Goal: Transaction & Acquisition: Obtain resource

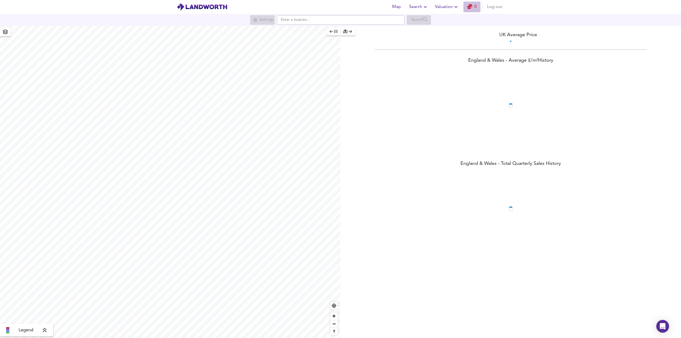
click at [471, 7] on icon "button" at bounding box center [469, 6] width 5 height 5
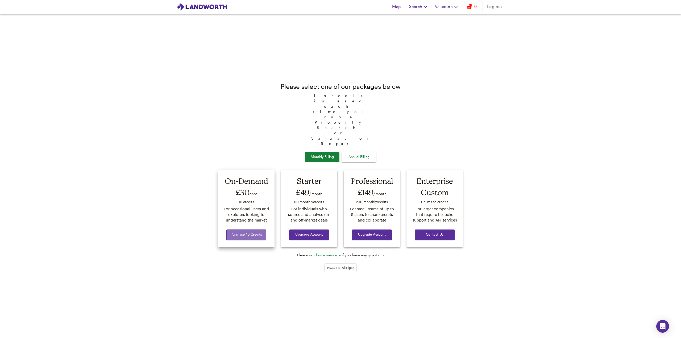
click at [250, 232] on span "Purchase 10 Credits" at bounding box center [246, 235] width 31 height 6
click at [445, 5] on span "Valuation" at bounding box center [447, 6] width 24 height 7
click at [446, 22] on li "New Valuation Report" at bounding box center [447, 19] width 64 height 10
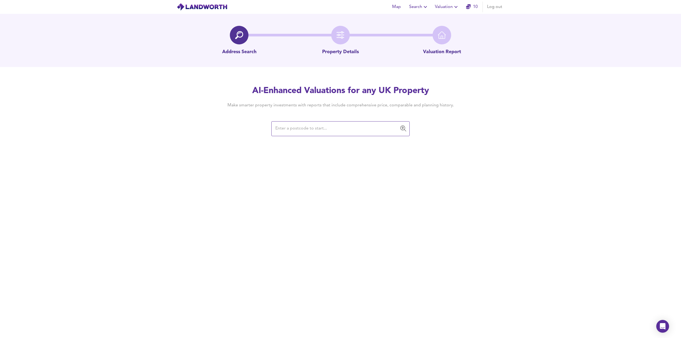
click at [299, 132] on input "text" at bounding box center [336, 129] width 125 height 10
type input "https://www.floordepot.co.uk/item/24299001/summer-beige-oak-premium-6mm-spc-cli…"
paste input "25 Grimston Avenue, Folkestone, Kent CT20 2PS"
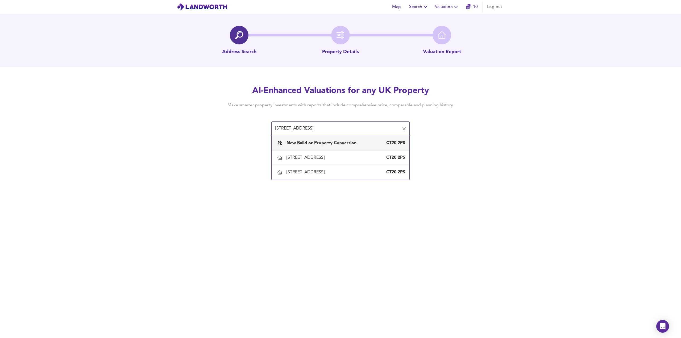
drag, startPoint x: 359, startPoint y: 130, endPoint x: 267, endPoint y: 133, distance: 92.8
click at [267, 133] on div "AI-Enhanced Valuations for any UK Property Make smarter property investments wi…" at bounding box center [340, 110] width 255 height 51
type input "CT20 2PS"
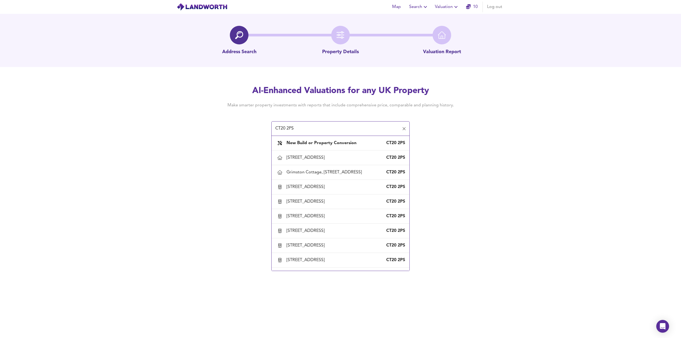
click at [303, 127] on input "CT20 2PS" at bounding box center [336, 129] width 125 height 10
click at [333, 125] on input "CT20 2PS" at bounding box center [336, 129] width 125 height 10
click at [332, 126] on input "CT20 2PS" at bounding box center [336, 129] width 125 height 10
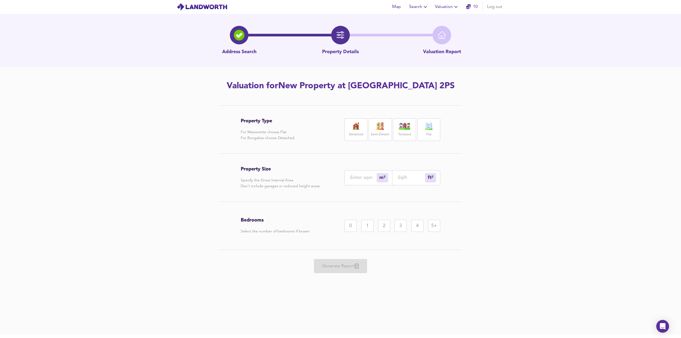
click at [355, 127] on img at bounding box center [355, 125] width 13 height 7
click at [225, 36] on div "Address Search" at bounding box center [239, 35] width 40 height 19
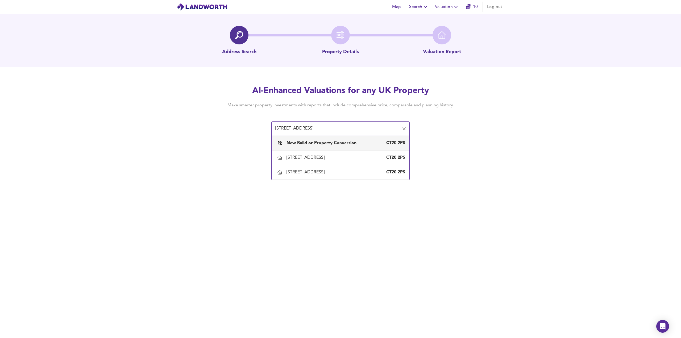
type input "25 Grimston Avenue, Folkestone, Kent CT20 2PS"
click at [243, 37] on img at bounding box center [239, 35] width 8 height 8
click at [397, 9] on span "Map" at bounding box center [396, 6] width 13 height 7
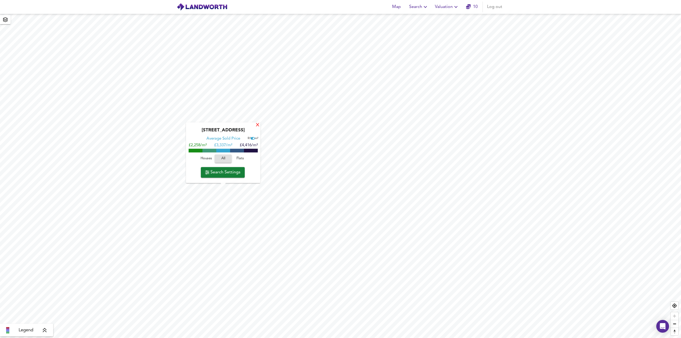
click at [258, 126] on div "X" at bounding box center [257, 125] width 5 height 5
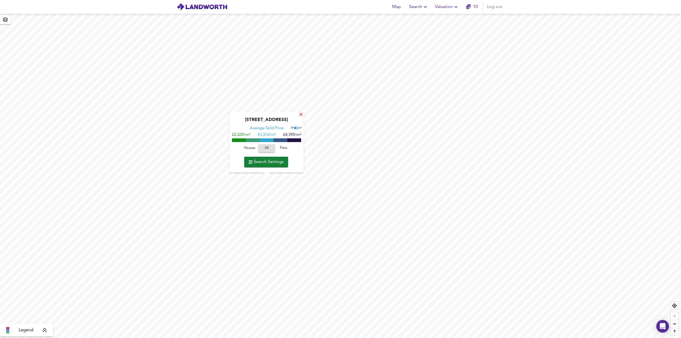
click at [301, 115] on div "X" at bounding box center [301, 114] width 5 height 5
click at [43, 329] on icon at bounding box center [44, 330] width 5 height 5
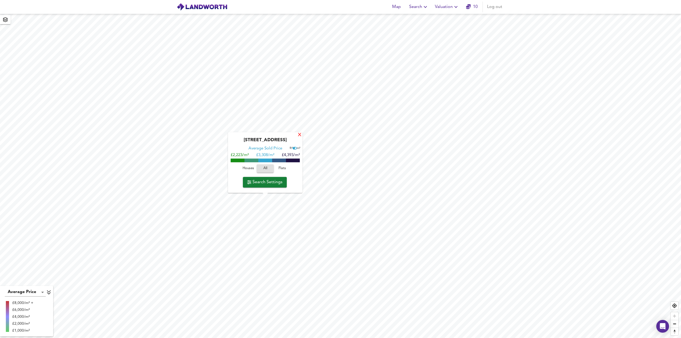
click at [299, 134] on div "X" at bounding box center [299, 135] width 5 height 5
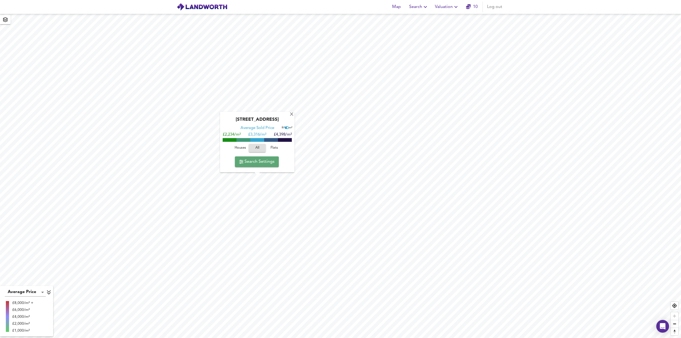
click at [261, 165] on span "Search Settings" at bounding box center [256, 161] width 35 height 7
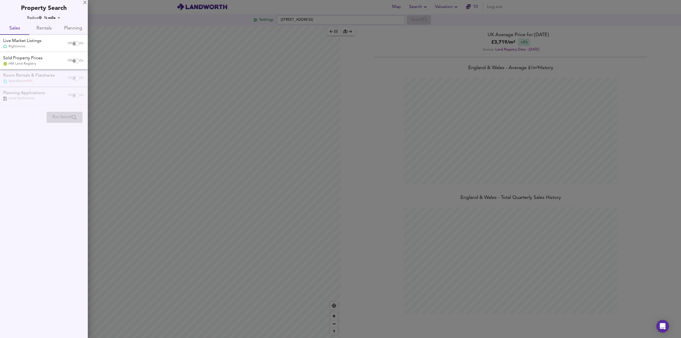
scroll to position [338, 681]
click at [451, 9] on div at bounding box center [340, 169] width 681 height 338
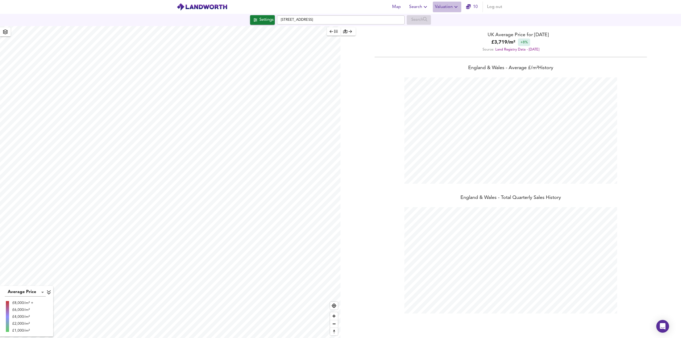
click at [445, 7] on span "Valuation" at bounding box center [447, 6] width 24 height 7
click at [445, 20] on li "New Valuation Report" at bounding box center [447, 19] width 64 height 10
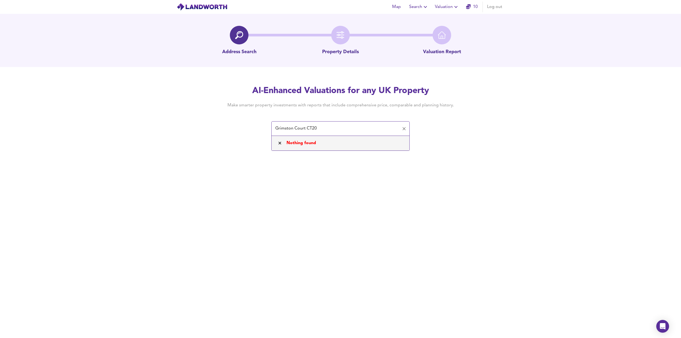
click at [323, 128] on input "Grimston Court CT20" at bounding box center [336, 129] width 125 height 10
drag, startPoint x: 306, startPoint y: 127, endPoint x: 245, endPoint y: 131, distance: 61.3
click at [245, 131] on div "AI-Enhanced Valuations for any UK Property Make smarter property investments wi…" at bounding box center [340, 110] width 255 height 51
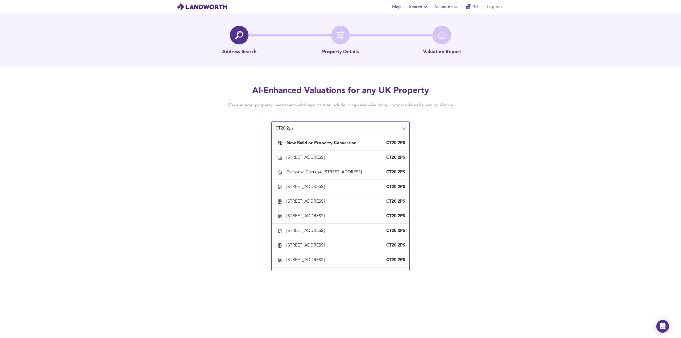
click at [302, 127] on input "CT20 2ps" at bounding box center [336, 129] width 125 height 10
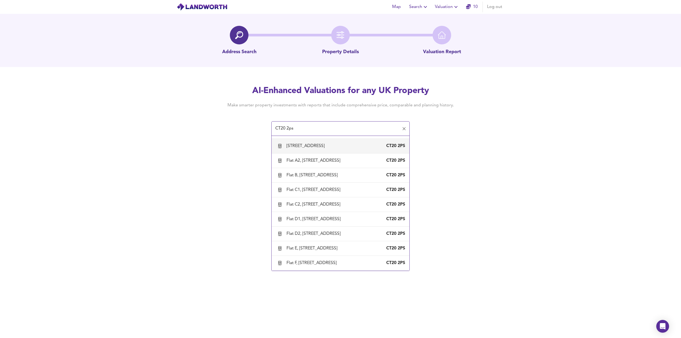
scroll to position [156, 0]
click at [314, 152] on div "Flat A1, 25 Grimston Avenue, Folkestone, Kent CT20 2PS" at bounding box center [340, 145] width 129 height 11
type input "Flat A1, 25 Grimston Avenue, Folkestone, Kent"
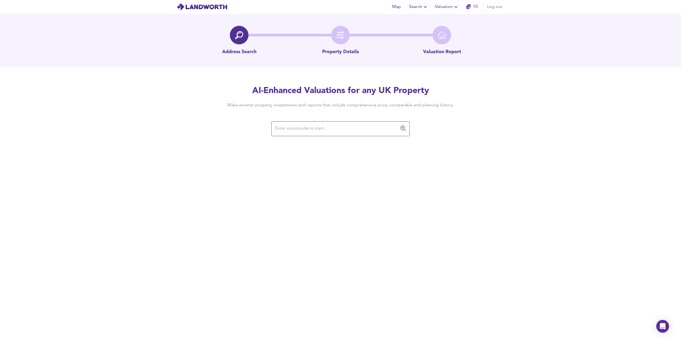
click at [288, 128] on input "text" at bounding box center [336, 129] width 125 height 10
paste input "Grimston Court"
drag, startPoint x: 310, startPoint y: 127, endPoint x: 254, endPoint y: 130, distance: 56.7
click at [254, 130] on div "AI-Enhanced Valuations for any UK Property Make smarter property investments wi…" at bounding box center [340, 110] width 255 height 51
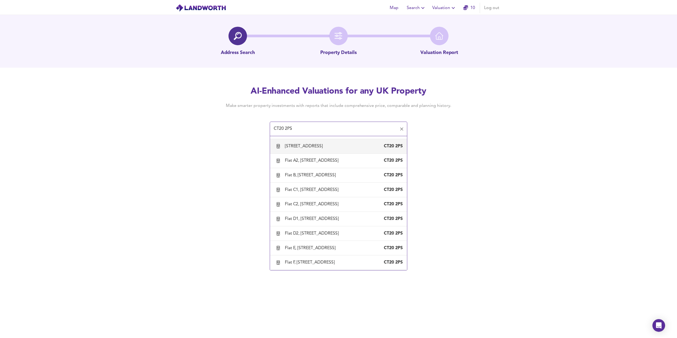
scroll to position [156, 0]
click at [317, 137] on div "23 Grimston Avenue, Folkestone, Kent CT20 2PS" at bounding box center [340, 131] width 129 height 11
type input "23 Grimston Avenue, Folkestone, Kent"
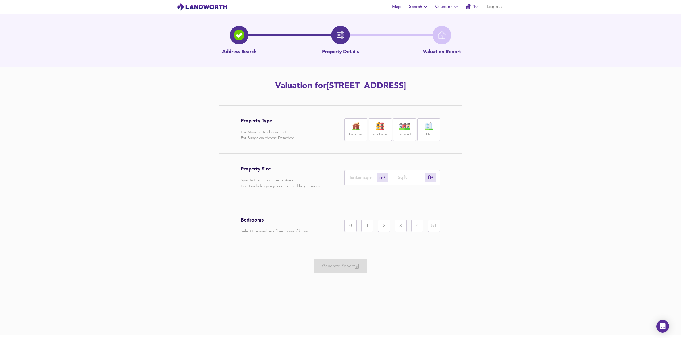
click at [355, 127] on img at bounding box center [355, 125] width 13 height 7
click at [362, 181] on div "m² sqm" at bounding box center [368, 177] width 48 height 15
click at [362, 178] on input "number" at bounding box center [363, 178] width 27 height 6
type input "6"
type input "65"
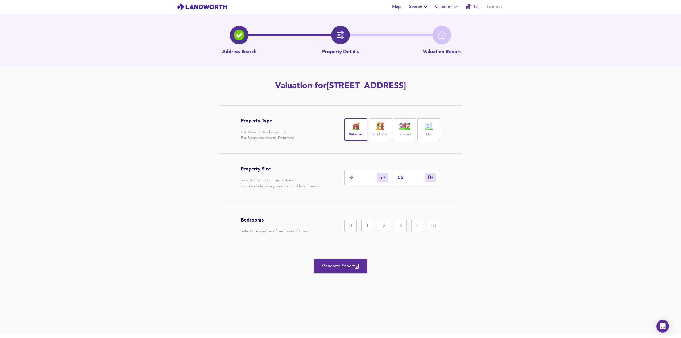
type input "63"
type input "678"
type input "635"
type input "6835"
type input "635"
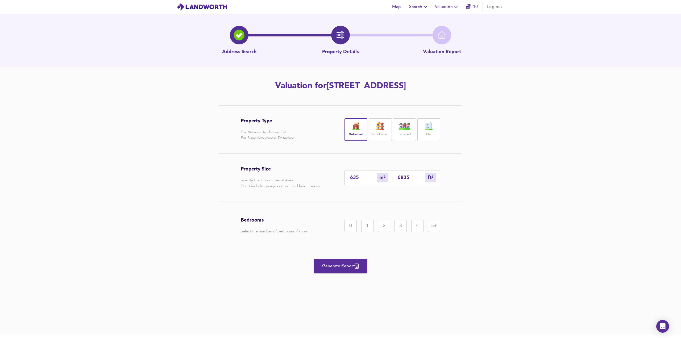
drag, startPoint x: 472, startPoint y: 209, endPoint x: 476, endPoint y: 202, distance: 8.2
click at [472, 209] on div "Property Type For Maisonette choose Flat For Bungalow choose Detached Detached …" at bounding box center [340, 198] width 681 height 187
click at [435, 229] on div "5+" at bounding box center [434, 226] width 12 height 12
click at [344, 266] on span "Generate Report" at bounding box center [340, 265] width 43 height 7
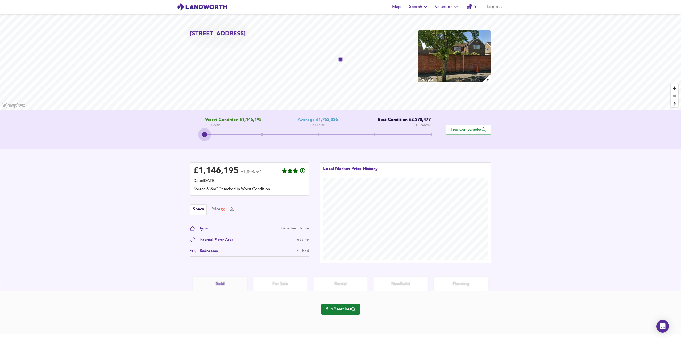
drag, startPoint x: 320, startPoint y: 136, endPoint x: 177, endPoint y: 136, distance: 142.8
click at [177, 136] on div "Worst Condition £1,146,195 £ 1,808 / m² Average £1,762,336 £ 2,777 / m² Best Co…" at bounding box center [340, 129] width 681 height 39
drag, startPoint x: 204, startPoint y: 137, endPoint x: 178, endPoint y: 137, distance: 26.6
click at [178, 137] on div "Worst Condition £1,146,195 £ 1,808 / m² Average £1,762,336 £ 2,777 / m² Best Co…" at bounding box center [340, 129] width 681 height 39
click at [341, 306] on span "Run Searches" at bounding box center [340, 308] width 30 height 7
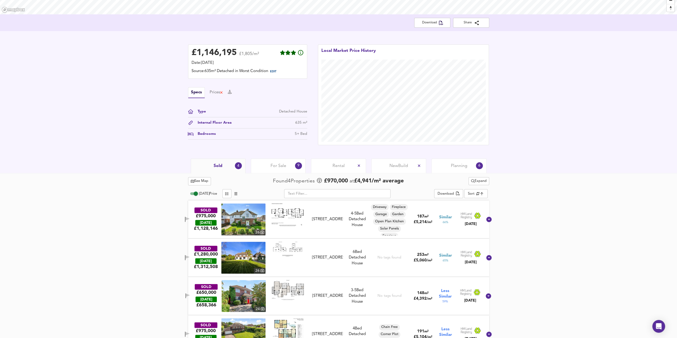
scroll to position [113, 0]
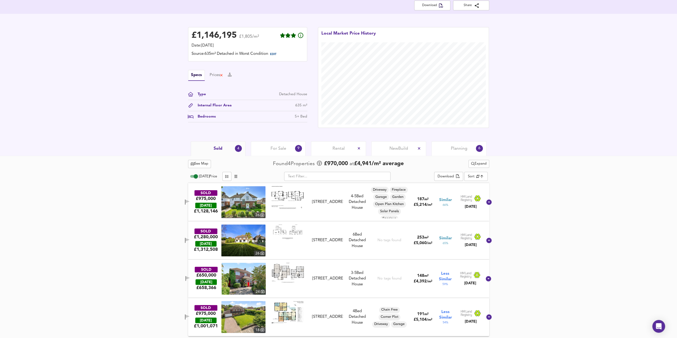
click at [280, 149] on span "For Sale" at bounding box center [278, 149] width 16 height 6
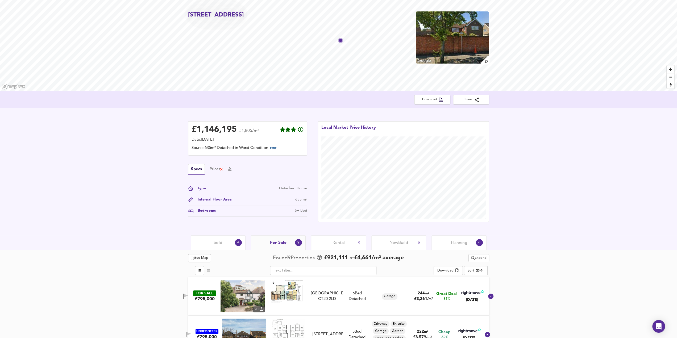
scroll to position [12, 0]
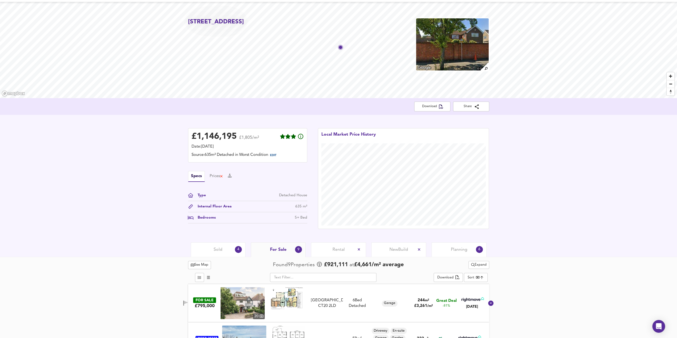
click at [220, 251] on span "Sold" at bounding box center [217, 250] width 9 height 6
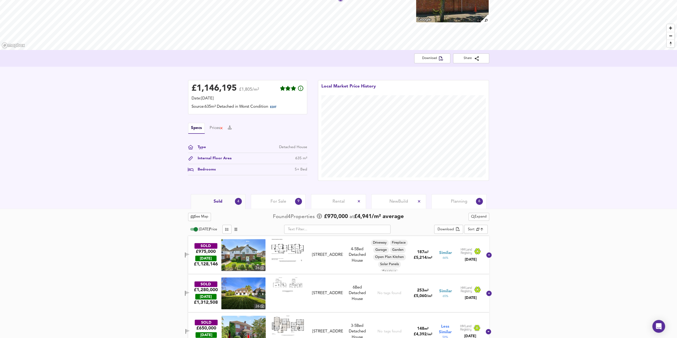
scroll to position [80, 0]
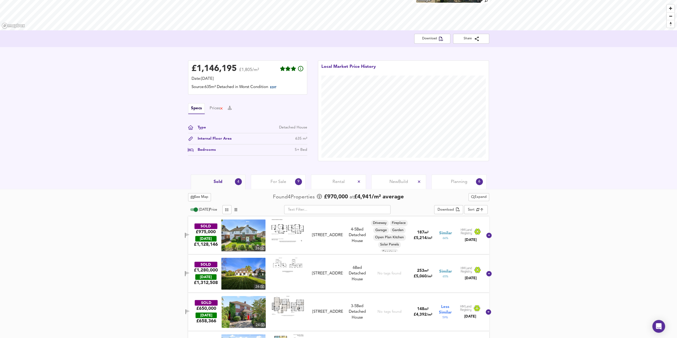
click at [278, 182] on span "For Sale" at bounding box center [278, 182] width 16 height 6
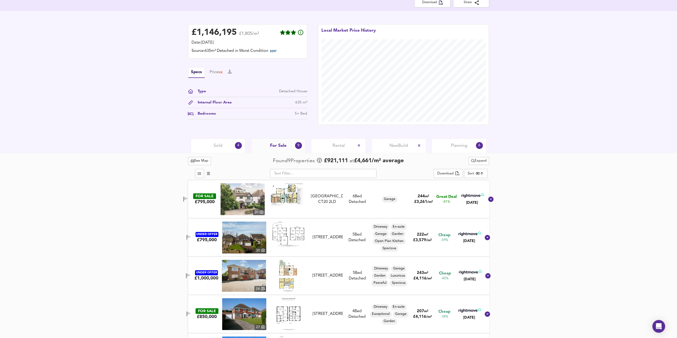
scroll to position [92, 0]
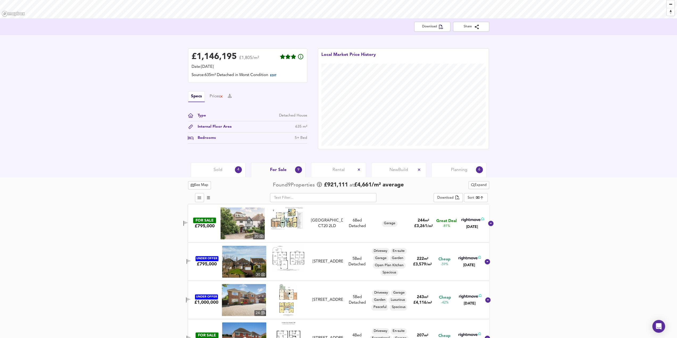
click at [244, 226] on img at bounding box center [242, 223] width 44 height 32
click at [476, 196] on body "Map Search Valuation 9 Log out 23 Grimston Avenue, Folkestone, Kent, CT20 2PS D…" at bounding box center [340, 77] width 681 height 338
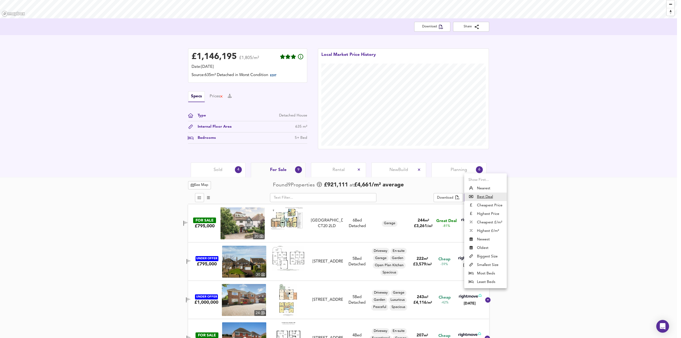
click at [484, 224] on li "Cheapest £/m²" at bounding box center [485, 222] width 43 height 9
type input "lowppsf"
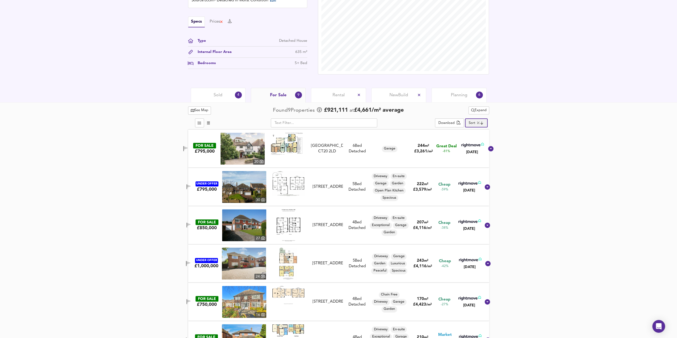
scroll to position [118, 0]
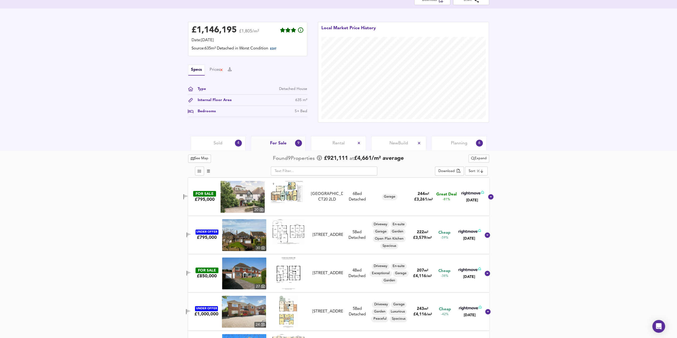
click at [219, 143] on span "Sold" at bounding box center [217, 143] width 9 height 6
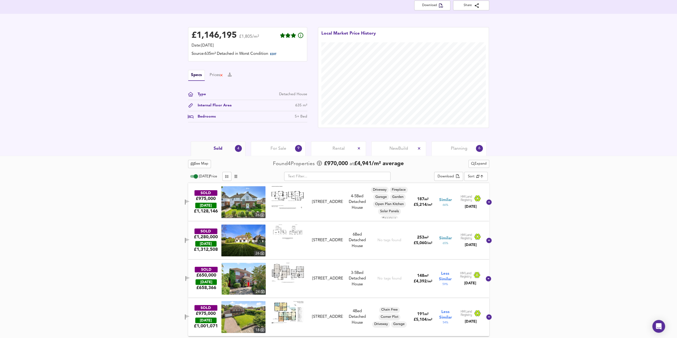
click at [482, 174] on body "Map Search Valuation 9 Log out 23 Grimston Avenue, Folkestone, Kent, CT20 2PS D…" at bounding box center [338, 56] width 677 height 338
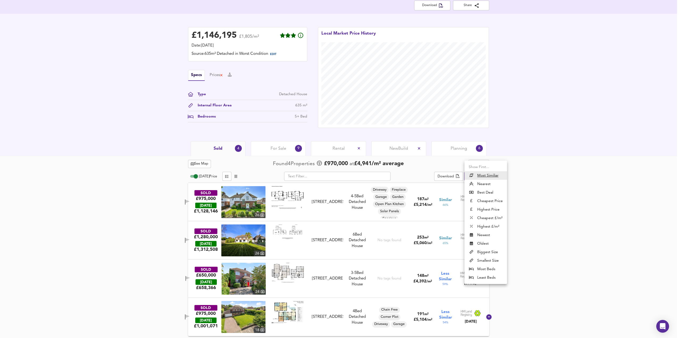
click at [488, 217] on li "Cheapest £/m²" at bounding box center [485, 218] width 43 height 9
type input "lowppsf"
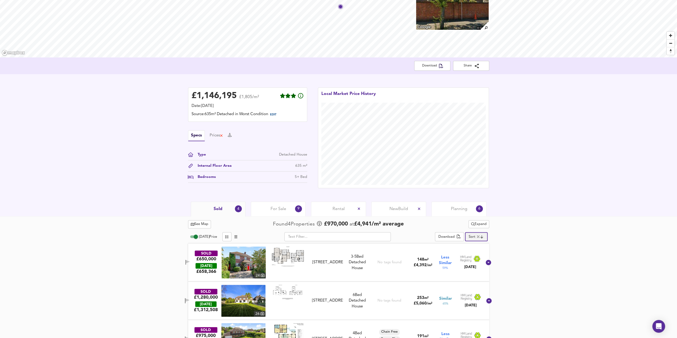
scroll to position [53, 0]
click at [470, 209] on div "Planning 6" at bounding box center [458, 208] width 55 height 15
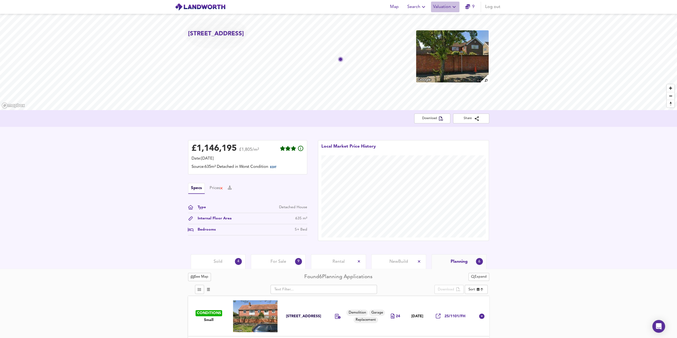
click at [441, 11] on button "Valuation" at bounding box center [445, 7] width 28 height 11
click at [441, 18] on li "New Valuation Report" at bounding box center [445, 19] width 64 height 10
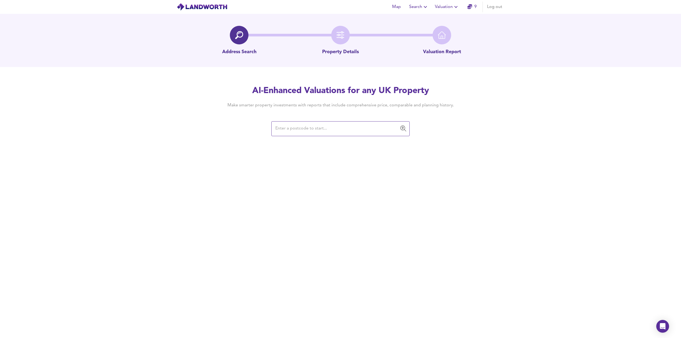
click at [311, 132] on input "text" at bounding box center [336, 129] width 125 height 10
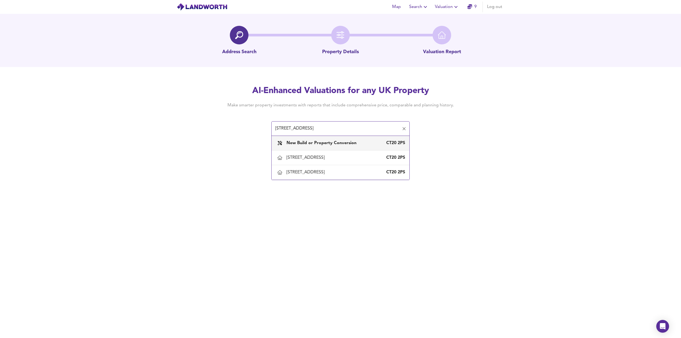
drag, startPoint x: 332, startPoint y: 128, endPoint x: 263, endPoint y: 129, distance: 68.9
click at [263, 129] on div "AI-Enhanced Valuations for any UK Property Make smarter property investments wi…" at bounding box center [340, 110] width 255 height 51
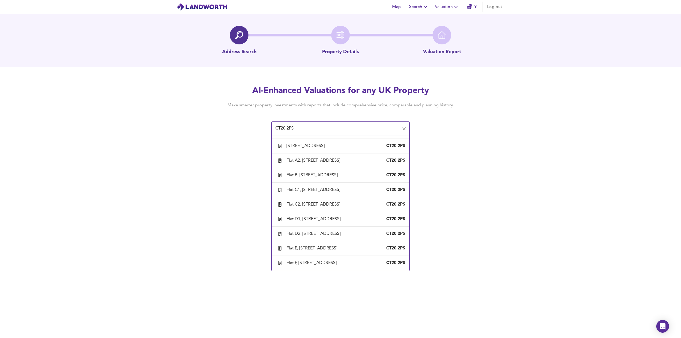
scroll to position [156, 0]
click at [312, 149] on div "Flat A1, 25 Grimston Avenue, Folkestone, Kent" at bounding box center [306, 146] width 40 height 6
type input "Flat A1, 25 Grimston Avenue, Folkestone, Kent"
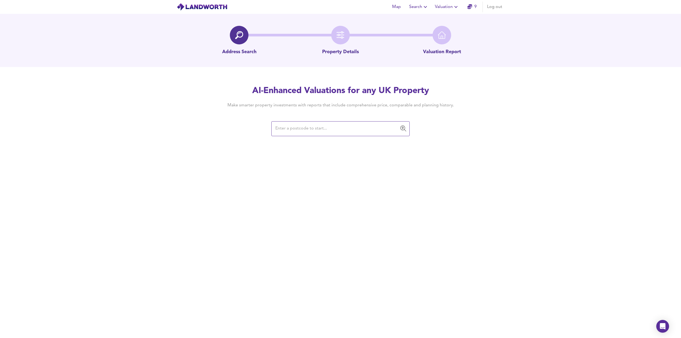
click at [320, 122] on div "​" at bounding box center [340, 128] width 138 height 15
click at [320, 127] on input "text" at bounding box center [336, 129] width 125 height 10
drag, startPoint x: 332, startPoint y: 128, endPoint x: 254, endPoint y: 128, distance: 78.2
click at [254, 128] on div "AI-Enhanced Valuations for any UK Property Make smarter property investments wi…" at bounding box center [340, 110] width 255 height 51
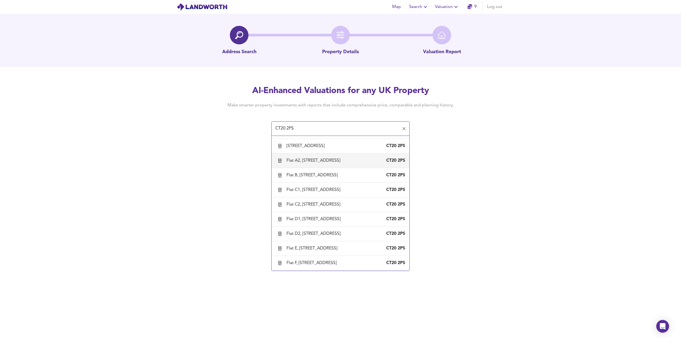
scroll to position [182, 0]
click at [320, 162] on div "Flat A2, 25 Grimston Avenue, Folkestone, Kent" at bounding box center [314, 161] width 56 height 6
type input "Flat A2, 25 Grimston Avenue, Folkestone, Kent"
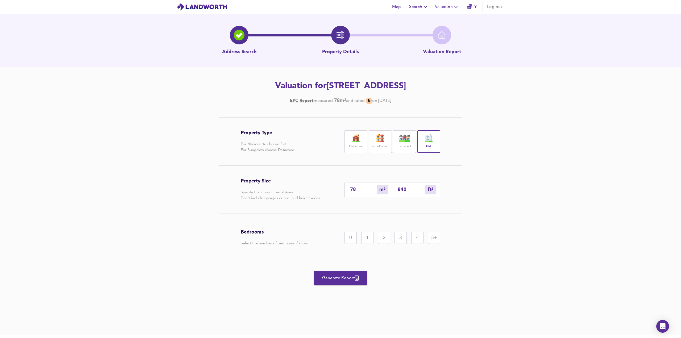
click at [300, 102] on link "EPC Report" at bounding box center [302, 101] width 24 height 6
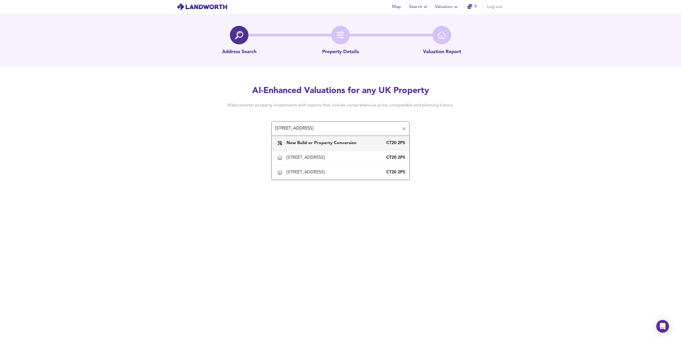
drag, startPoint x: 332, startPoint y: 126, endPoint x: 245, endPoint y: 125, distance: 87.2
click at [245, 125] on div "AI-Enhanced Valuations for any UK Property Make smarter property investments wi…" at bounding box center [340, 110] width 255 height 51
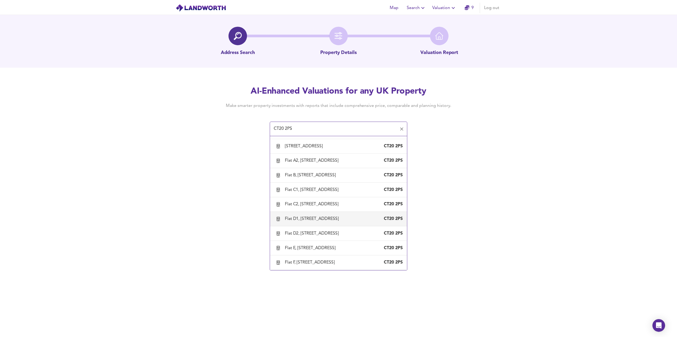
scroll to position [156, 0]
click at [313, 149] on div "Flat A1, 25 Grimston Avenue, Folkestone, Kent" at bounding box center [306, 146] width 40 height 6
type input "Flat A1, 25 Grimston Avenue, Folkestone, Kent"
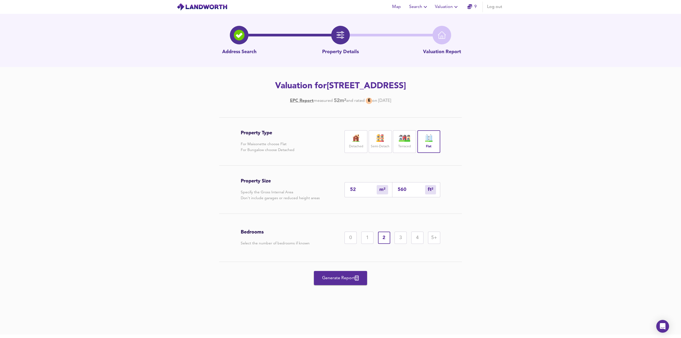
click at [338, 277] on span "Generate Report" at bounding box center [340, 277] width 43 height 7
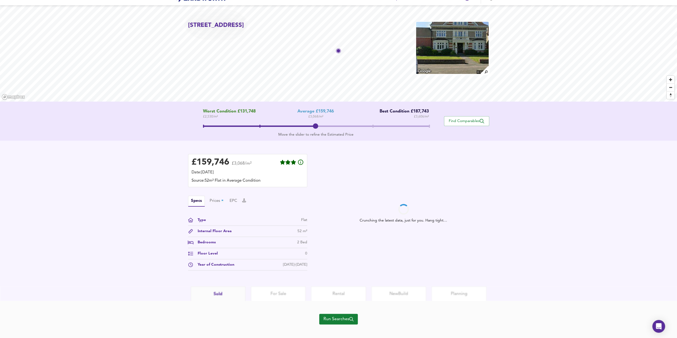
scroll to position [14, 0]
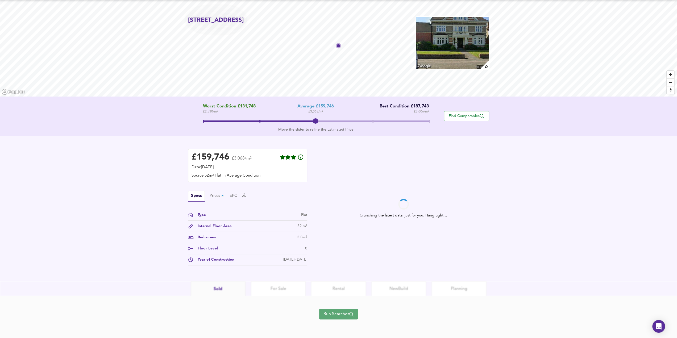
click at [338, 315] on span "Run Searches" at bounding box center [338, 313] width 30 height 7
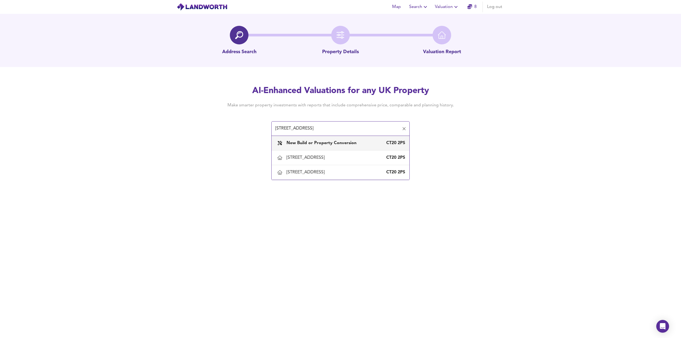
drag, startPoint x: 333, startPoint y: 128, endPoint x: 248, endPoint y: 129, distance: 85.4
click at [248, 129] on div "AI-Enhanced Valuations for any UK Property Make smarter property investments wi…" at bounding box center [340, 110] width 255 height 51
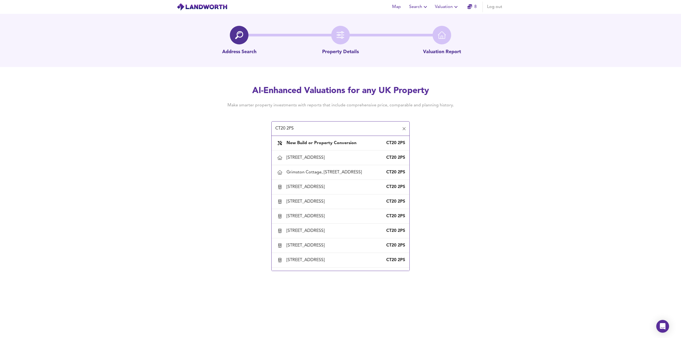
click at [290, 127] on input "CT20 2PS" at bounding box center [336, 129] width 125 height 10
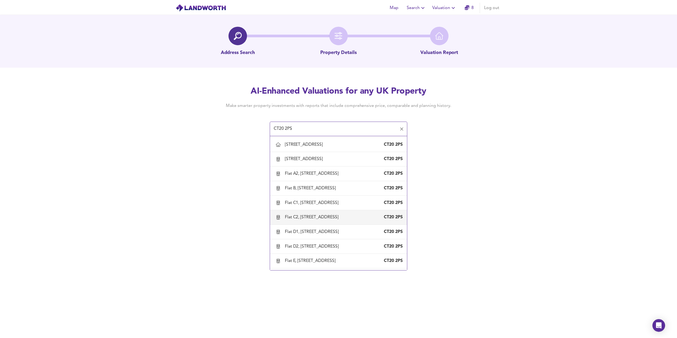
scroll to position [129, 0]
click at [308, 178] on div "Flat A2, 25 Grimston Avenue, Folkestone, Kent" at bounding box center [314, 175] width 56 height 6
type input "Flat A2, 25 Grimston Avenue, Folkestone, Kent"
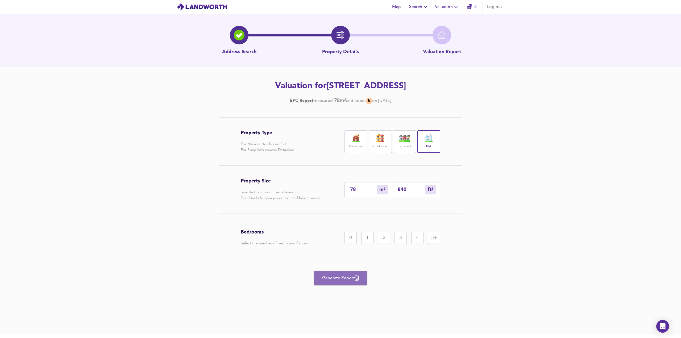
click at [340, 280] on span "Generate Report" at bounding box center [340, 277] width 43 height 7
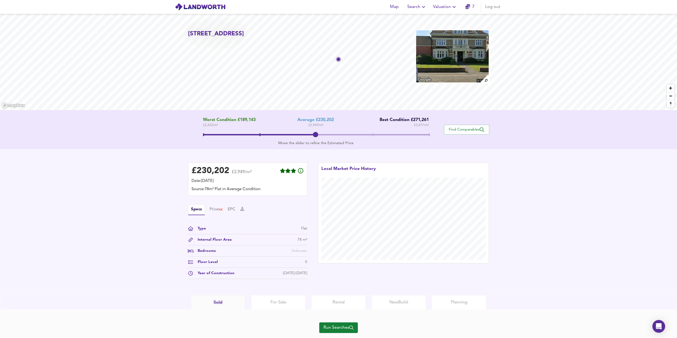
scroll to position [14, 0]
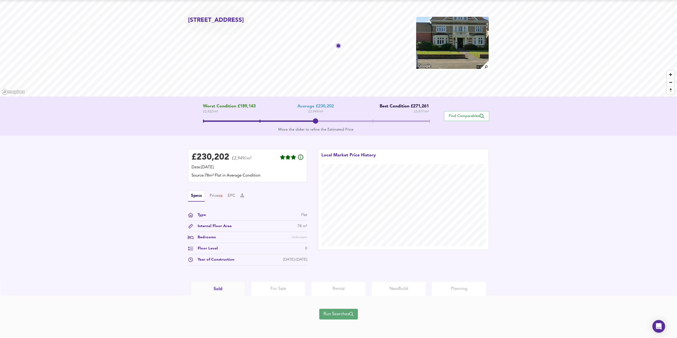
click at [334, 315] on span "Run Searches" at bounding box center [338, 313] width 30 height 7
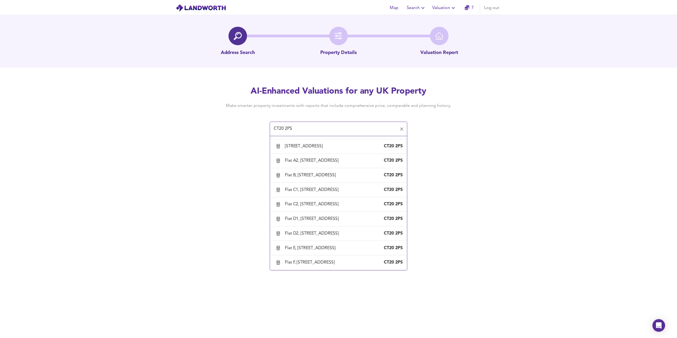
scroll to position [182, 0]
click at [311, 177] on div "Flat B, 25 Grimston Avenue, Folkestone, Kent" at bounding box center [312, 175] width 53 height 6
type input "Flat B, 25 Grimston Avenue, Folkestone, Kent"
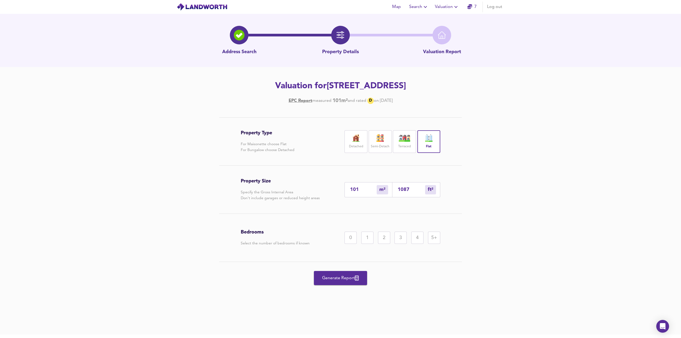
click at [385, 239] on div "2" at bounding box center [384, 238] width 12 height 12
click at [347, 280] on span "Generate Report" at bounding box center [340, 277] width 43 height 7
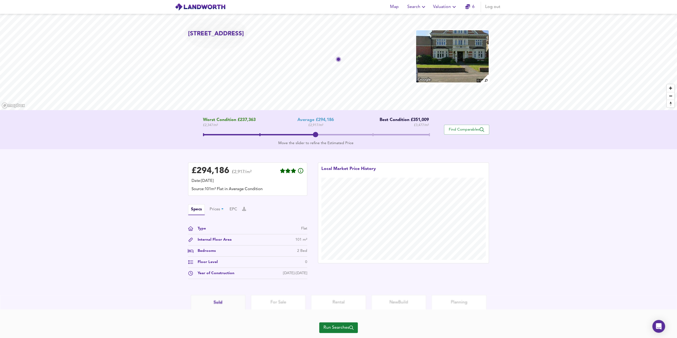
scroll to position [14, 0]
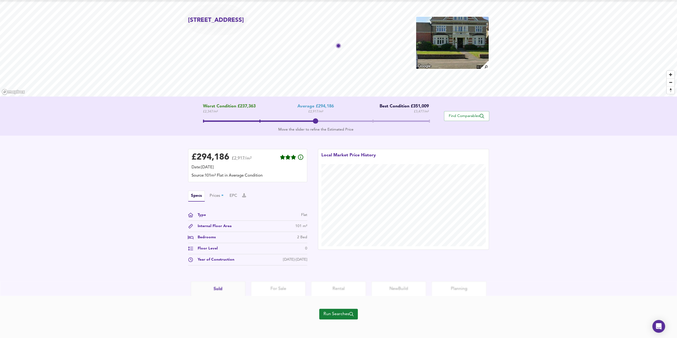
click at [332, 313] on span "Run Searches" at bounding box center [338, 313] width 30 height 7
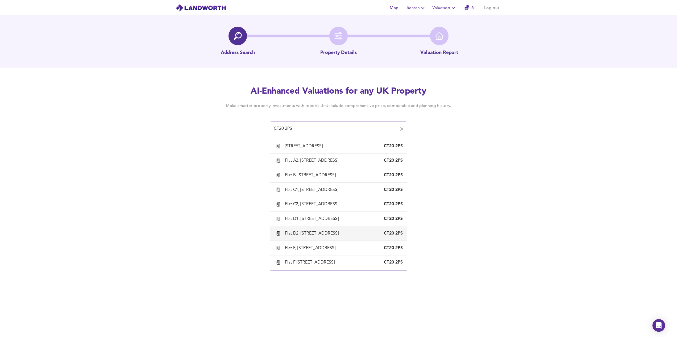
scroll to position [182, 0]
click at [313, 194] on div "Flat C1, 25 Grimston Avenue, Folkestone, Kent CT20 2PS" at bounding box center [340, 189] width 129 height 11
type input "Flat C1, 25 Grimston Avenue, Folkestone, Kent"
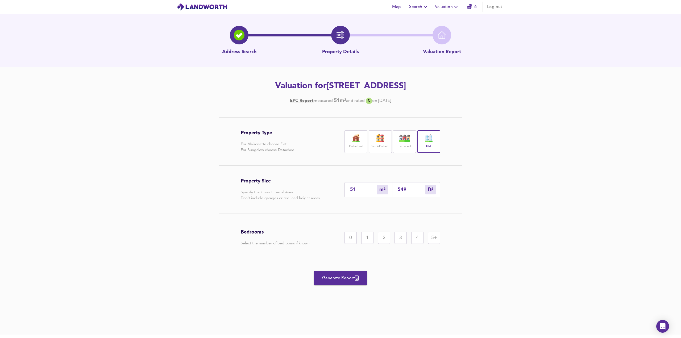
click at [368, 236] on div "1" at bounding box center [367, 238] width 12 height 12
click at [344, 280] on span "Generate Report" at bounding box center [340, 277] width 43 height 7
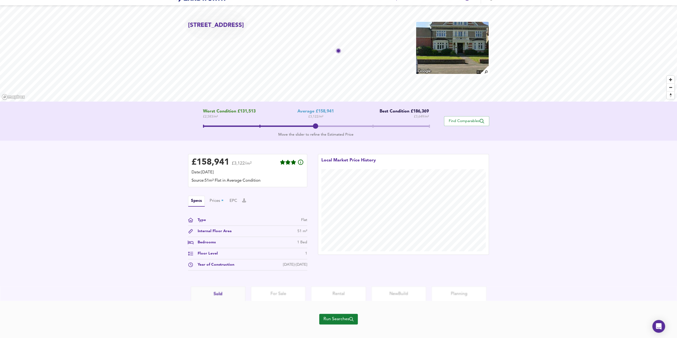
scroll to position [14, 0]
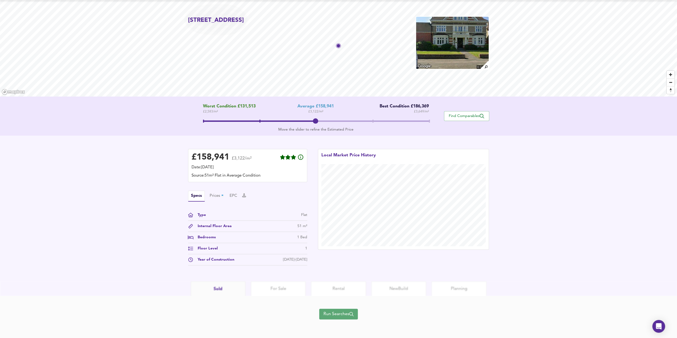
click at [344, 315] on span "Run Searches" at bounding box center [338, 313] width 30 height 7
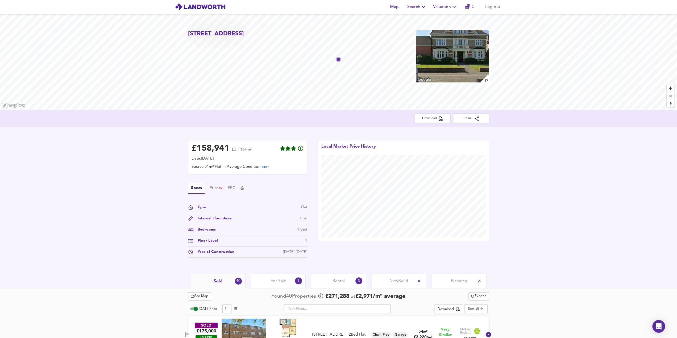
scroll to position [53, 0]
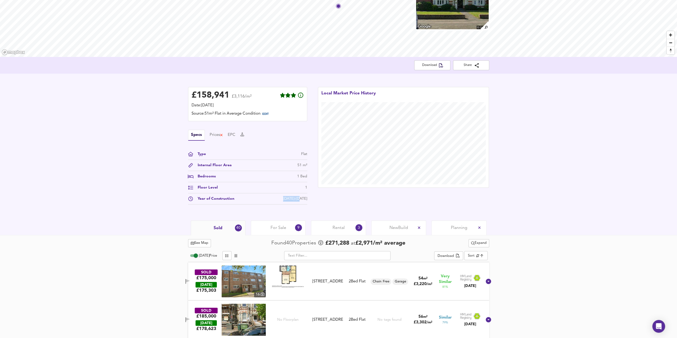
drag, startPoint x: 311, startPoint y: 198, endPoint x: 284, endPoint y: 196, distance: 26.7
click at [284, 196] on div "£ 158,941 £3,116/m² Date: 8 September 2025 Source: 51m² Flat in Average Conditi…" at bounding box center [248, 147] width 130 height 131
click at [287, 200] on div "Year of Construction 1900-1929" at bounding box center [247, 200] width 119 height 9
drag, startPoint x: 306, startPoint y: 197, endPoint x: 286, endPoint y: 199, distance: 19.8
click at [286, 199] on div "Year of Construction 1900-1929" at bounding box center [247, 200] width 119 height 9
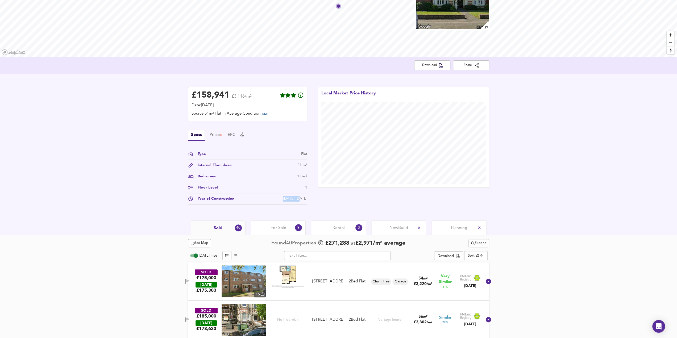
click at [288, 199] on div "Year of Construction 1900-1929" at bounding box center [247, 200] width 119 height 9
click at [291, 199] on div "[DATE]-[DATE]" at bounding box center [295, 199] width 24 height 6
click at [306, 202] on div "Year of Construction 1900-1929" at bounding box center [247, 200] width 119 height 9
drag, startPoint x: 308, startPoint y: 199, endPoint x: 288, endPoint y: 198, distance: 19.7
click at [288, 198] on div "£ 158,941 £3,116/m² Date: 8 September 2025 Source: 51m² Flat in Average Conditi…" at bounding box center [248, 147] width 130 height 131
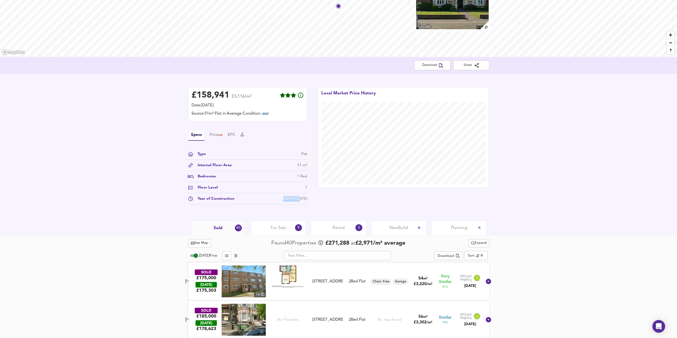
click at [288, 199] on div "Year of Construction 1900-1929" at bounding box center [247, 200] width 119 height 9
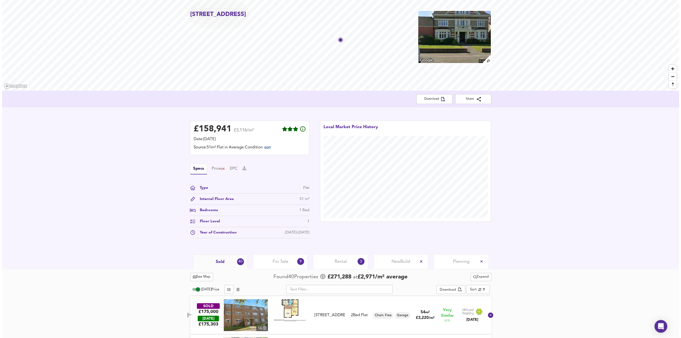
scroll to position [0, 0]
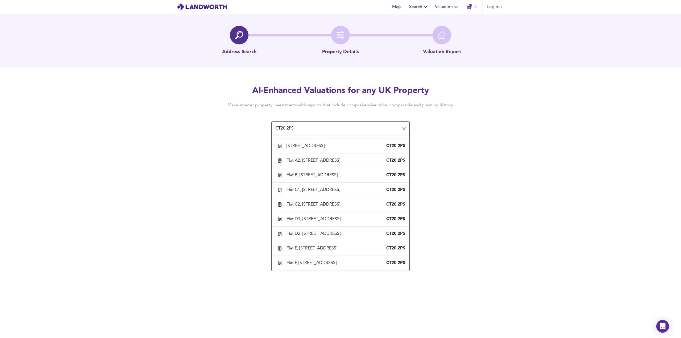
scroll to position [182, 0]
click at [339, 207] on div "Flat C2, 25 Grimston Avenue, Folkestone, Kent" at bounding box center [314, 205] width 56 height 6
type input "Flat C2, 25 Grimston Avenue, Folkestone, Kent"
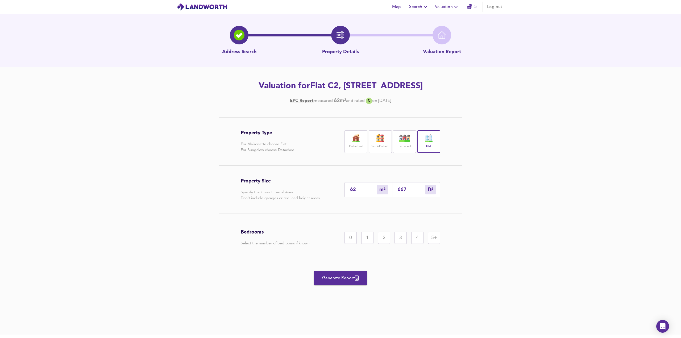
click at [364, 237] on div "1" at bounding box center [367, 238] width 12 height 12
click at [340, 282] on button "Generate Report" at bounding box center [340, 278] width 53 height 14
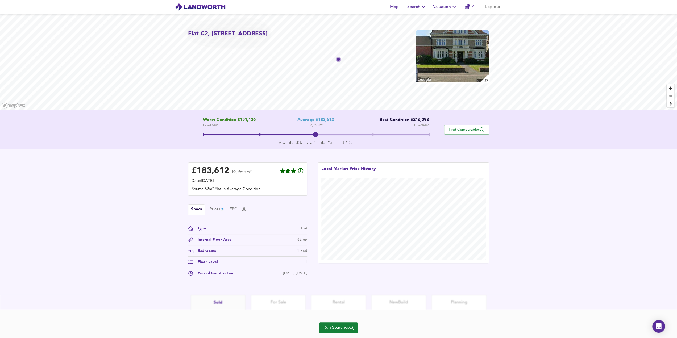
click at [346, 330] on span "Run Searches" at bounding box center [338, 327] width 30 height 7
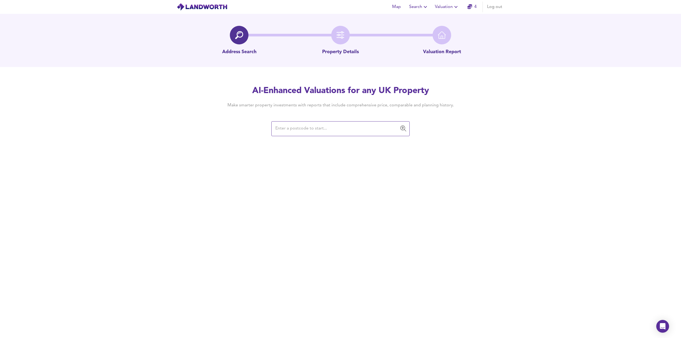
paste input "CT20 2PS"
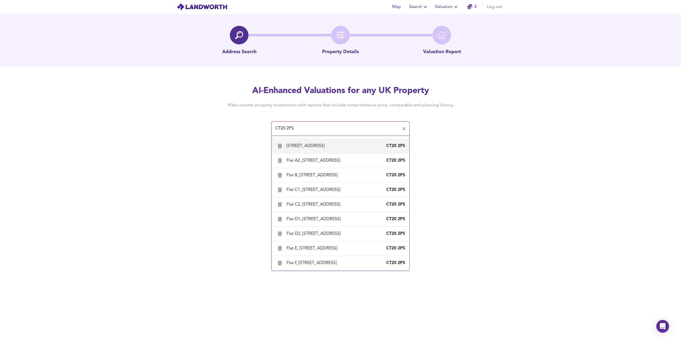
scroll to position [182, 0]
click at [317, 219] on div "Flat D1, 25 Grimston Avenue, Folkestone, Kent" at bounding box center [314, 219] width 56 height 6
type input "Flat D1, 25 Grimston Avenue, Folkestone, Kent"
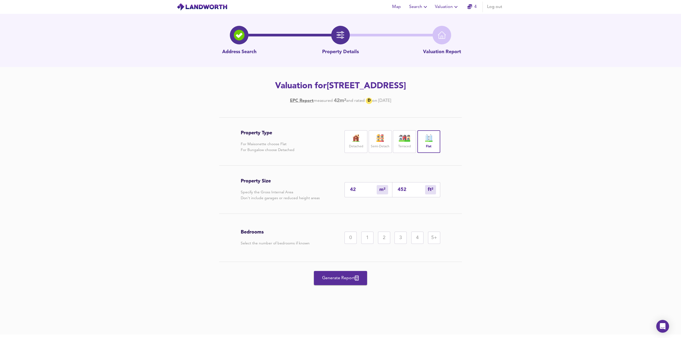
click at [366, 234] on div "1" at bounding box center [367, 238] width 12 height 12
click at [339, 282] on button "Generate Report" at bounding box center [340, 278] width 53 height 14
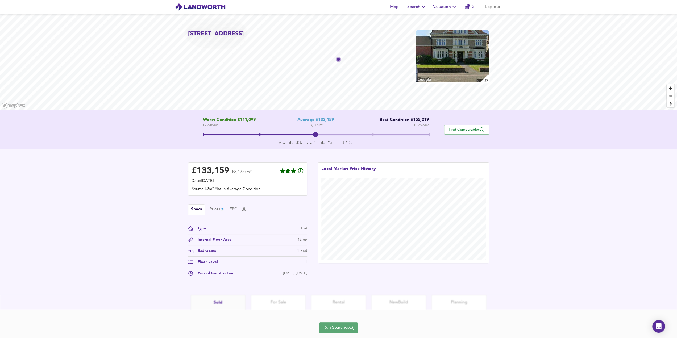
click at [337, 328] on span "Run Searches" at bounding box center [338, 327] width 30 height 7
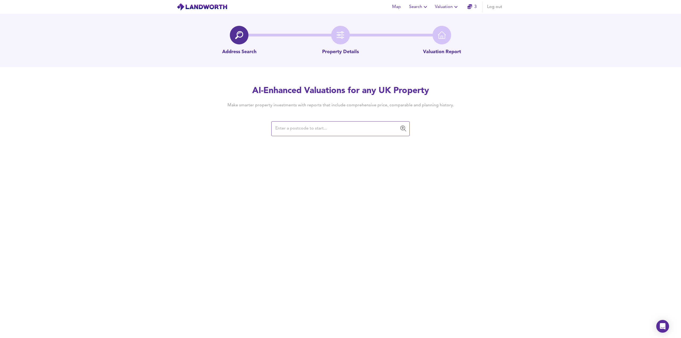
click at [291, 134] on div "​" at bounding box center [340, 128] width 138 height 15
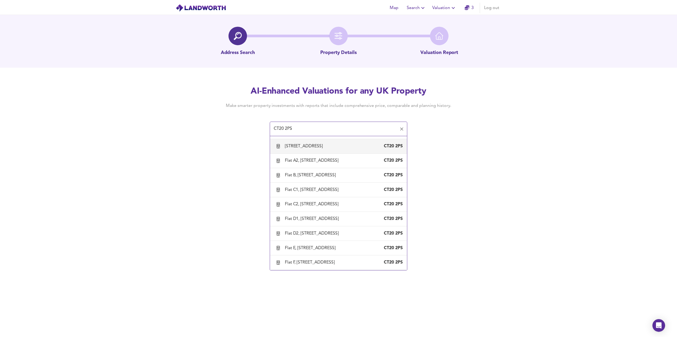
scroll to position [182, 0]
click at [331, 235] on div "Flat D2, 25 Grimston Avenue, Folkestone, Kent" at bounding box center [314, 234] width 56 height 6
type input "Flat D2, 25 Grimston Avenue, Folkestone, Kent"
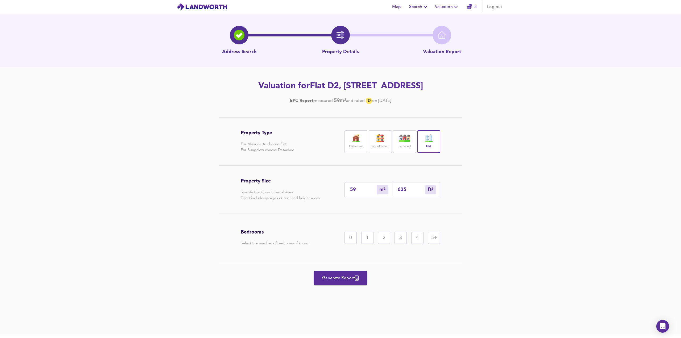
click at [369, 235] on div "1" at bounding box center [367, 238] width 12 height 12
click at [339, 279] on span "Generate Report" at bounding box center [340, 277] width 43 height 7
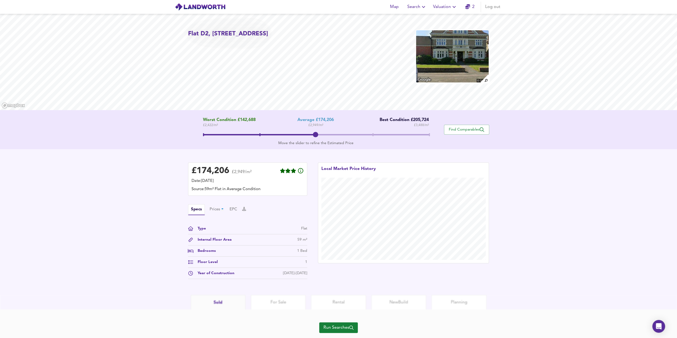
scroll to position [14, 0]
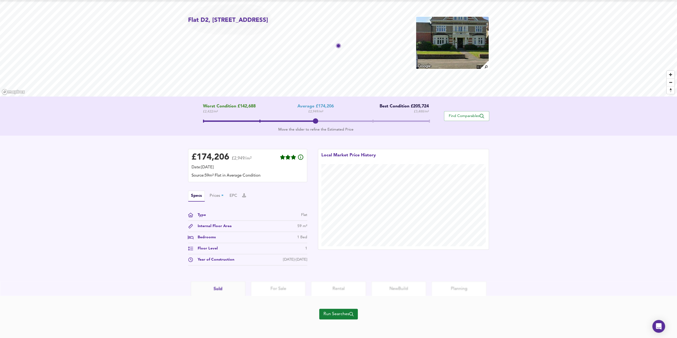
click at [341, 314] on span "Run Searches" at bounding box center [338, 313] width 30 height 7
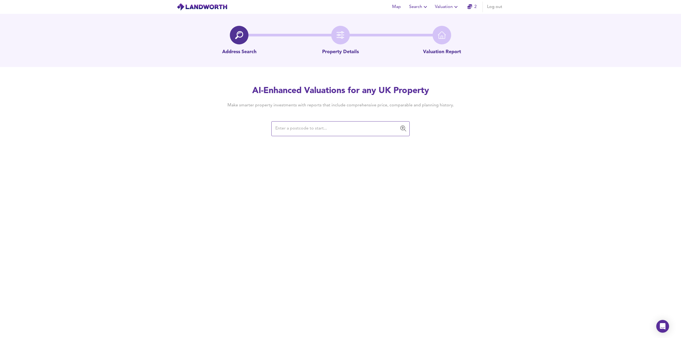
click at [311, 126] on input "text" at bounding box center [336, 129] width 125 height 10
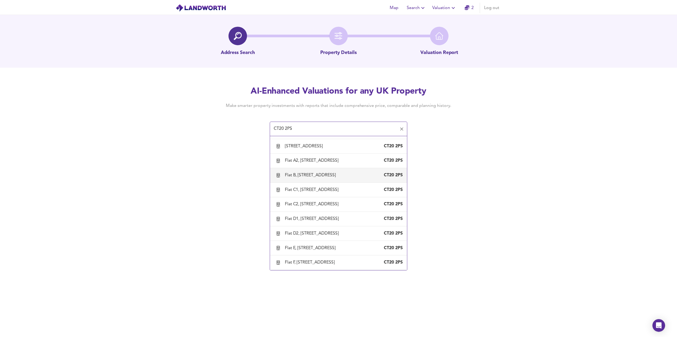
scroll to position [182, 0]
click at [327, 249] on div "Flat E, 25 Grimston Avenue, Folkestone, Kent" at bounding box center [312, 248] width 53 height 6
type input "Flat E, 25 Grimston Avenue, Folkestone, Kent"
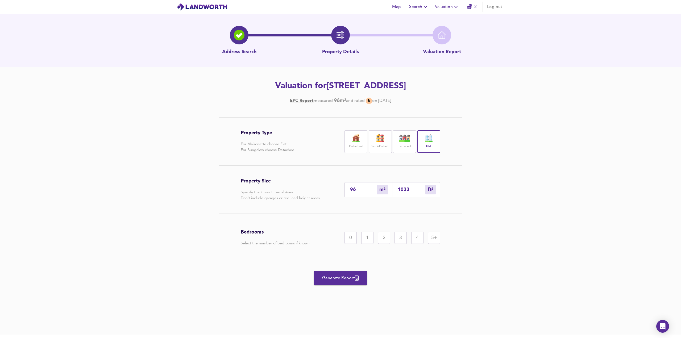
click at [386, 237] on div "2" at bounding box center [384, 238] width 12 height 12
click at [339, 279] on span "Generate Report" at bounding box center [340, 277] width 43 height 7
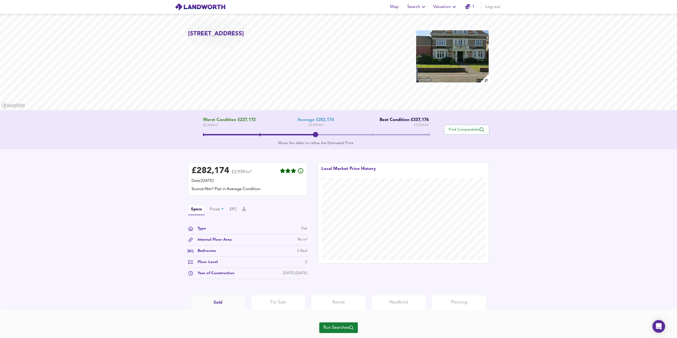
scroll to position [14, 0]
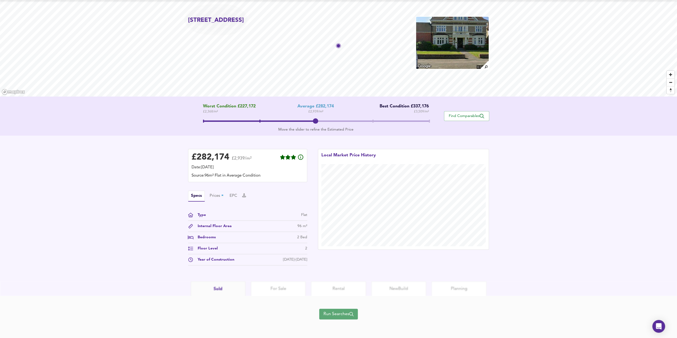
click at [341, 315] on span "Run Searches" at bounding box center [338, 313] width 30 height 7
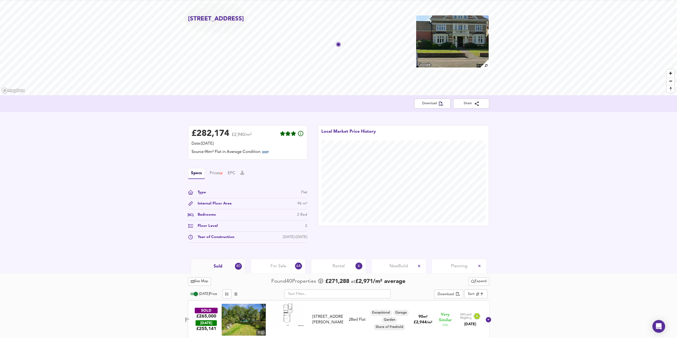
scroll to position [27, 0]
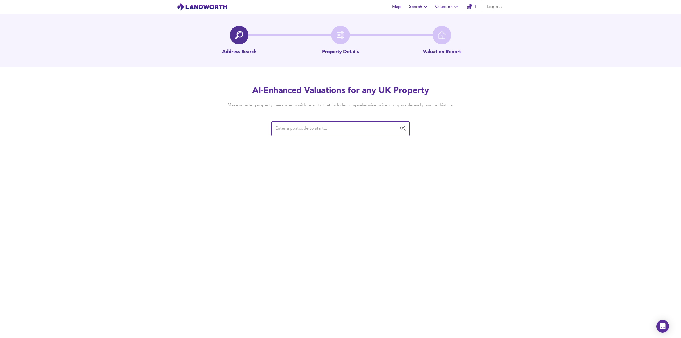
drag, startPoint x: 306, startPoint y: 124, endPoint x: 297, endPoint y: 128, distance: 9.8
click at [297, 128] on input "text" at bounding box center [336, 129] width 125 height 10
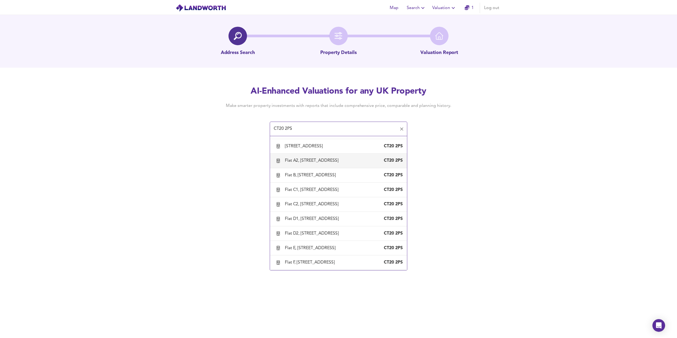
scroll to position [182, 0]
click at [333, 259] on div "Flat F, 25 Grimston Avenue, Folkestone, Kent CT20 2PS" at bounding box center [340, 262] width 129 height 11
type input "Flat F, 25 Grimston Avenue, Folkestone, Kent"
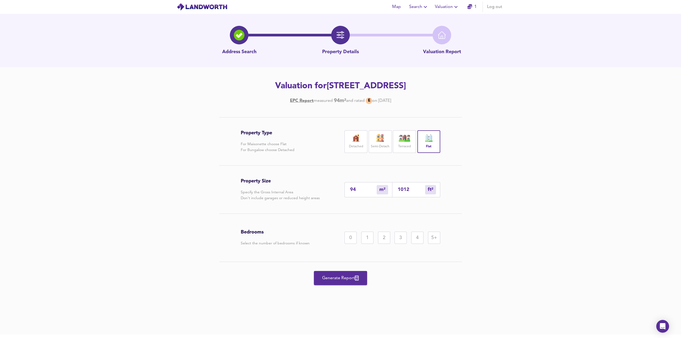
click at [402, 241] on div "3" at bounding box center [400, 238] width 12 height 12
click at [341, 283] on button "Generate Report" at bounding box center [340, 278] width 53 height 14
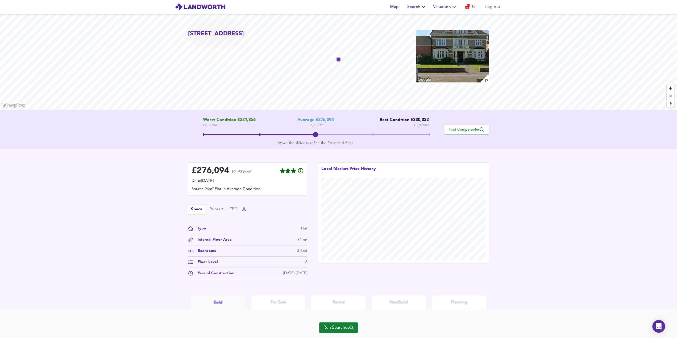
click at [343, 331] on button "Run Searches" at bounding box center [338, 327] width 39 height 11
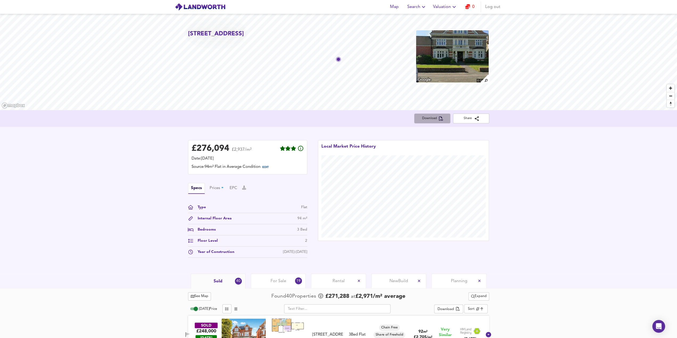
click at [421, 122] on button "Download" at bounding box center [432, 119] width 36 height 10
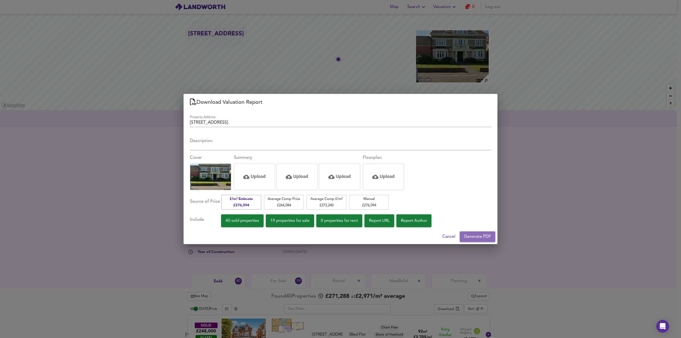
click at [484, 237] on span "Generate PDF" at bounding box center [477, 236] width 27 height 7
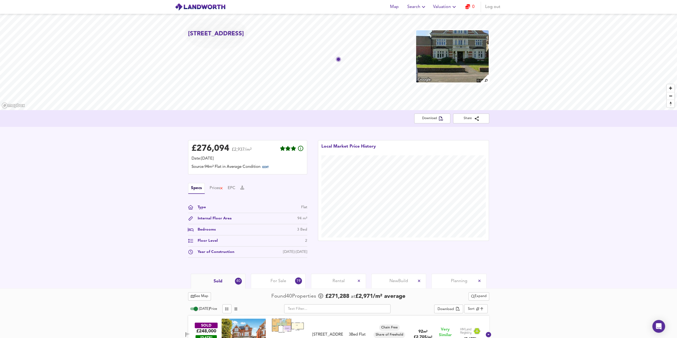
click at [445, 10] on span "Valuation" at bounding box center [445, 6] width 24 height 7
click at [439, 27] on li "Valuation Report History" at bounding box center [445, 29] width 64 height 10
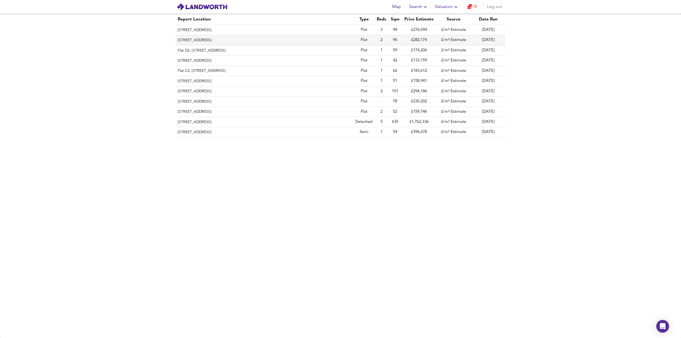
click at [210, 39] on th "[STREET_ADDRESS]" at bounding box center [264, 40] width 178 height 10
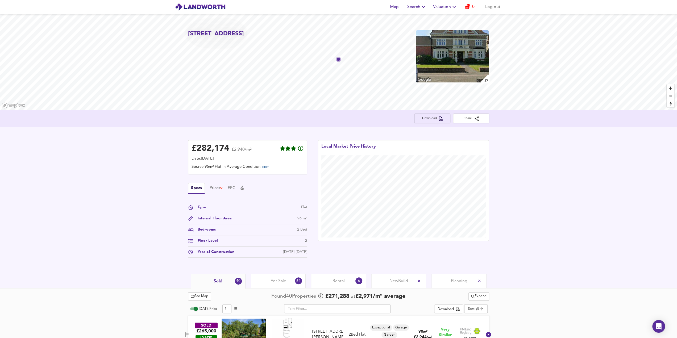
click at [435, 120] on span "Download" at bounding box center [432, 119] width 28 height 6
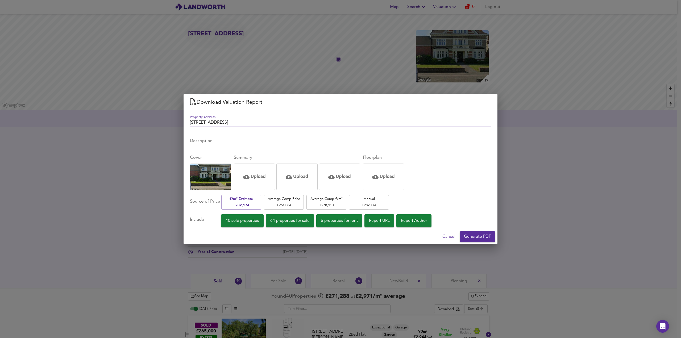
click at [470, 235] on span "Generate PDF" at bounding box center [477, 236] width 27 height 7
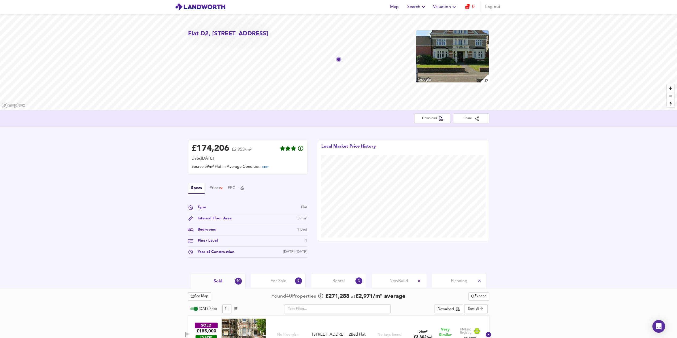
click at [446, 6] on span "Valuation" at bounding box center [445, 6] width 24 height 7
click at [441, 31] on li "Valuation Report History" at bounding box center [445, 29] width 64 height 10
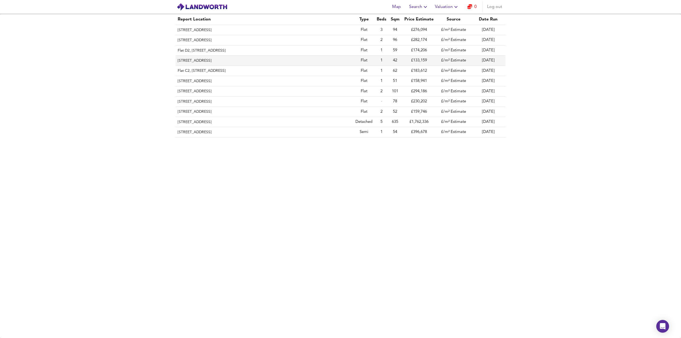
click at [209, 64] on th "[STREET_ADDRESS]" at bounding box center [264, 61] width 178 height 10
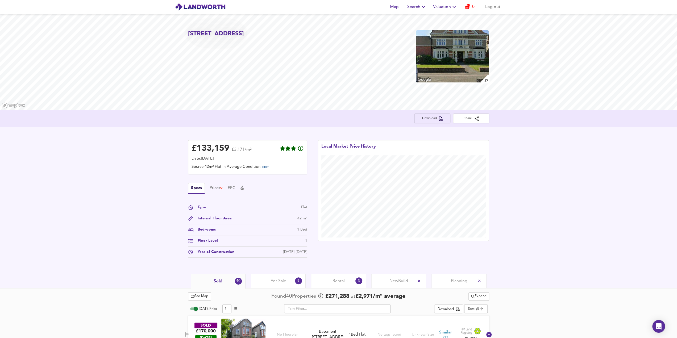
click at [432, 120] on span "Download" at bounding box center [432, 119] width 28 height 6
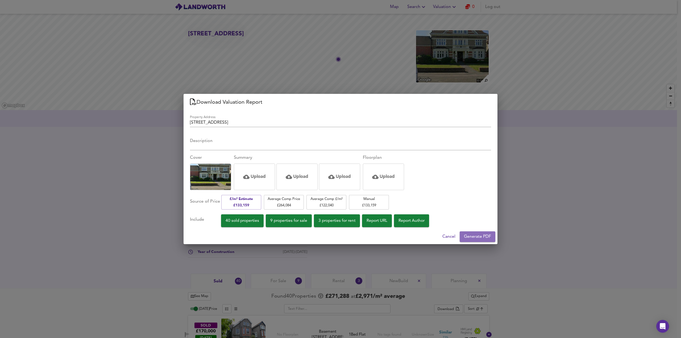
click at [480, 238] on span "Generate PDF" at bounding box center [477, 236] width 27 height 7
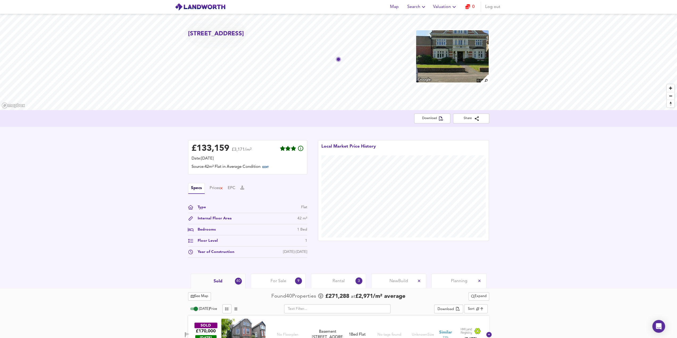
click at [448, 10] on span "Valuation" at bounding box center [445, 6] width 24 height 7
click at [446, 29] on li "Valuation Report History" at bounding box center [445, 29] width 64 height 10
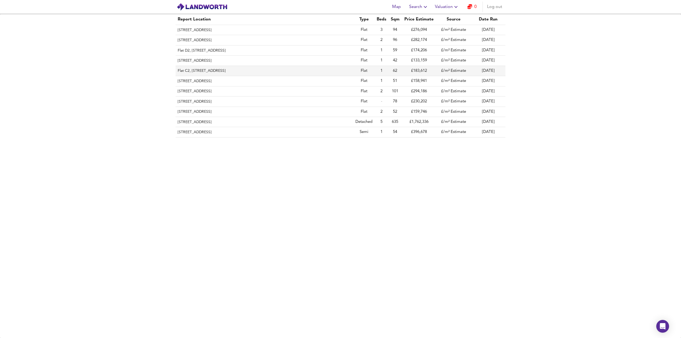
click at [227, 73] on th "Flat C2, [STREET_ADDRESS]" at bounding box center [264, 71] width 178 height 10
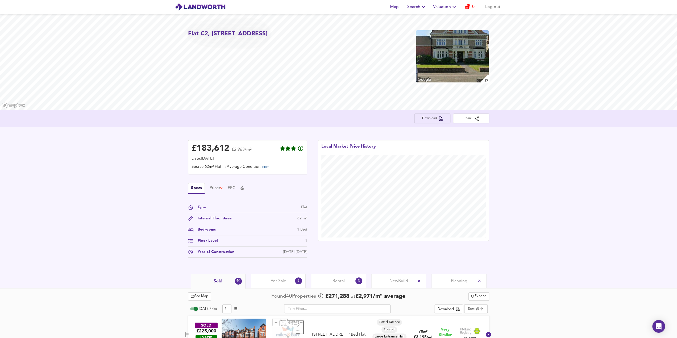
click at [425, 120] on span "Download" at bounding box center [432, 119] width 28 height 6
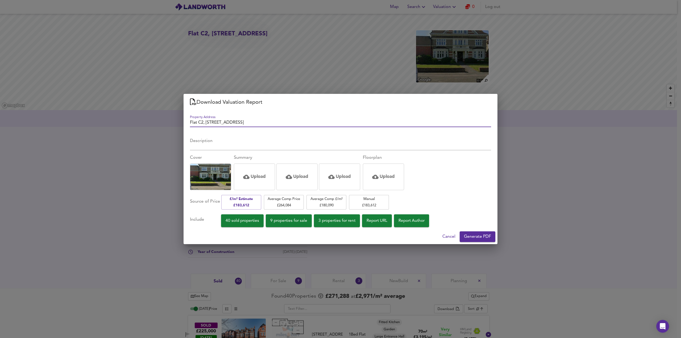
click at [473, 240] on span "Generate PDF" at bounding box center [477, 236] width 27 height 7
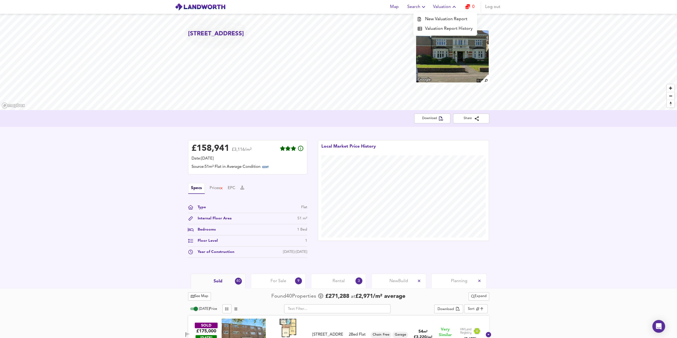
drag, startPoint x: 0, startPoint y: 0, endPoint x: 446, endPoint y: 26, distance: 446.9
click at [446, 26] on li "Valuation Report History" at bounding box center [445, 29] width 64 height 10
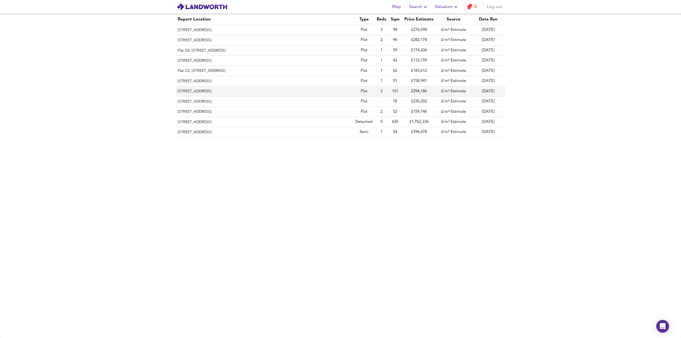
click at [212, 91] on th "[STREET_ADDRESS]" at bounding box center [264, 91] width 178 height 10
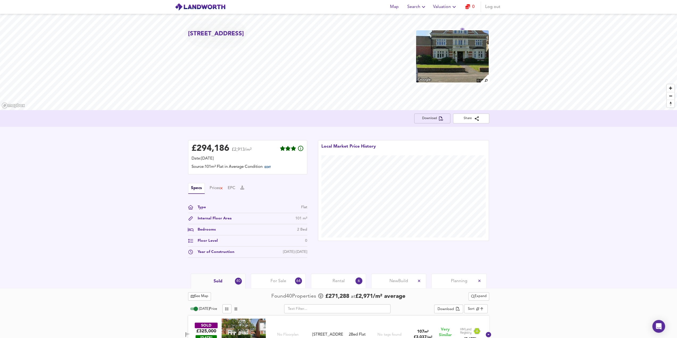
click at [432, 121] on button "Download" at bounding box center [432, 119] width 36 height 10
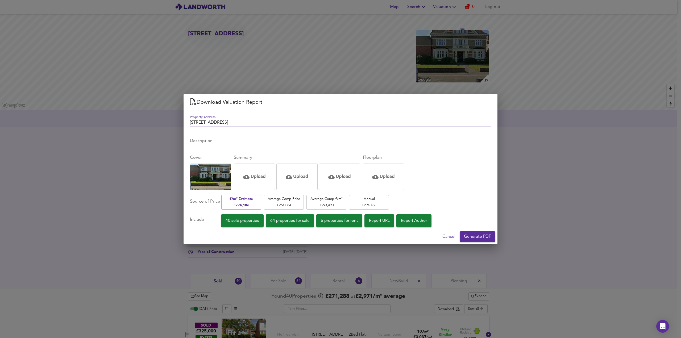
click at [469, 237] on span "Generate PDF" at bounding box center [477, 236] width 27 height 7
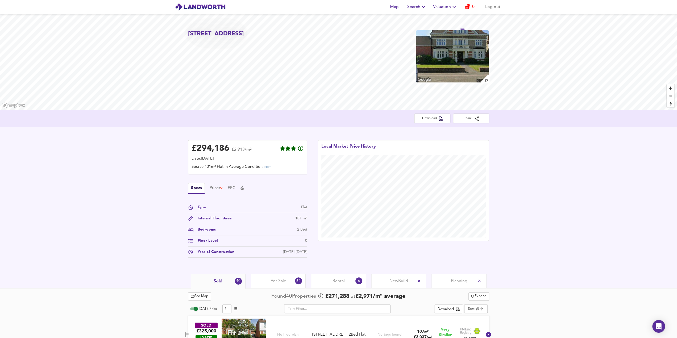
click at [455, 7] on icon "button" at bounding box center [454, 7] width 6 height 6
click at [451, 30] on li "Valuation Report History" at bounding box center [445, 29] width 64 height 10
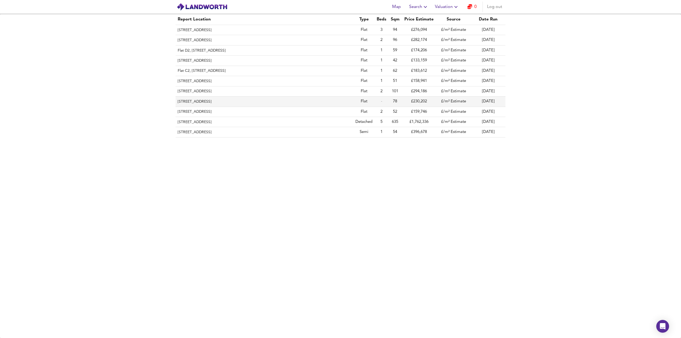
click at [249, 102] on th "[STREET_ADDRESS]" at bounding box center [264, 102] width 178 height 10
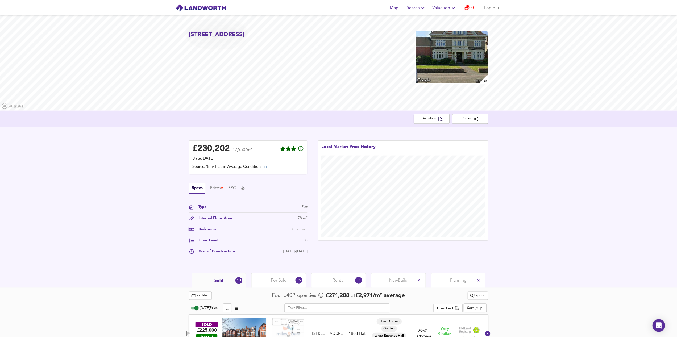
scroll to position [106, 0]
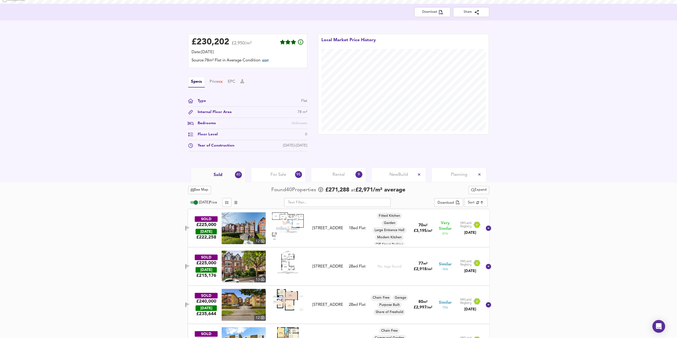
click at [298, 123] on span "Unknown" at bounding box center [299, 123] width 16 height 4
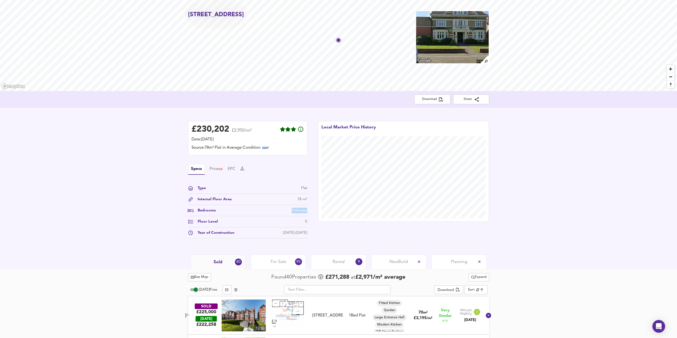
scroll to position [0, 0]
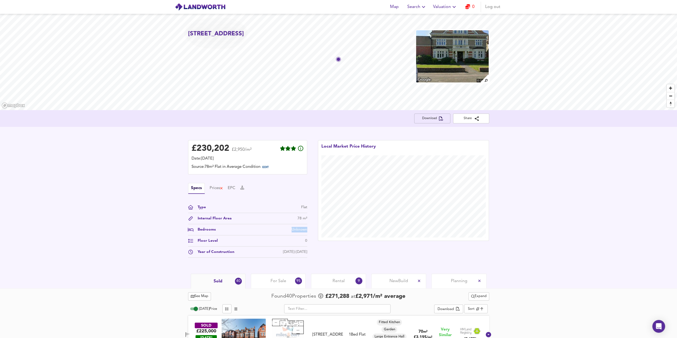
click at [429, 121] on span "Download" at bounding box center [432, 119] width 28 height 6
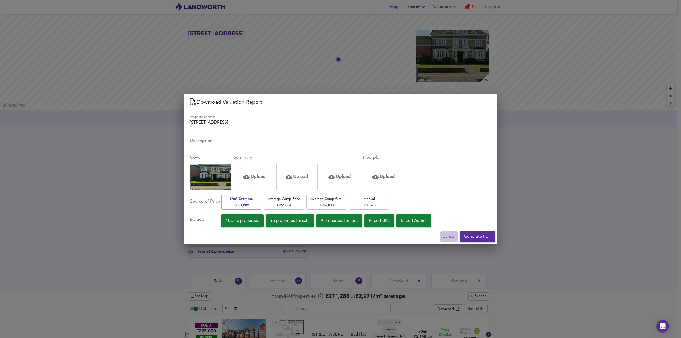
click at [447, 239] on span "Cancel" at bounding box center [448, 236] width 13 height 7
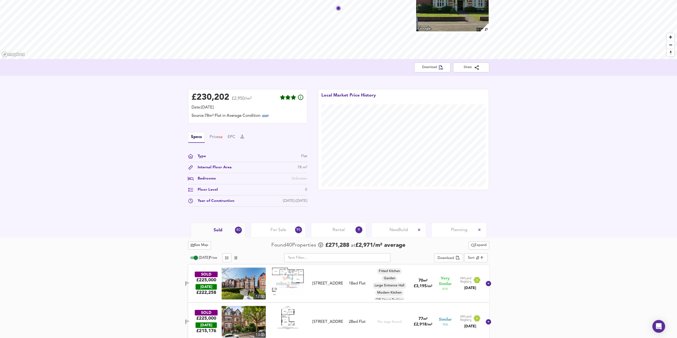
scroll to position [53, 0]
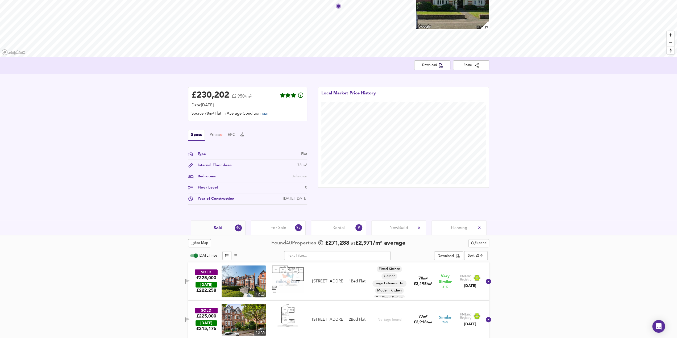
click at [214, 177] on div "Bedrooms" at bounding box center [204, 177] width 22 height 6
click at [308, 176] on div "£ 230,202 £2,950/m² Date: [DATE] Source: 78m² Flat in Average Condition EDIT Sp…" at bounding box center [248, 147] width 130 height 131
click at [301, 176] on span "Unknown" at bounding box center [299, 176] width 16 height 4
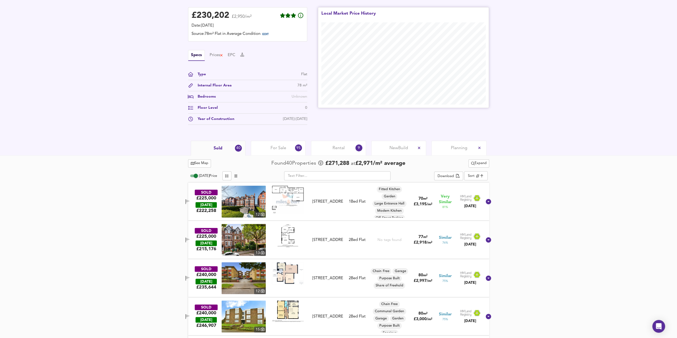
scroll to position [80, 0]
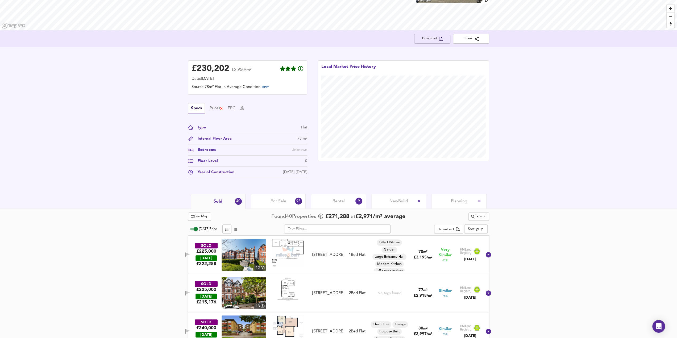
click at [433, 36] on span "Download" at bounding box center [432, 39] width 28 height 6
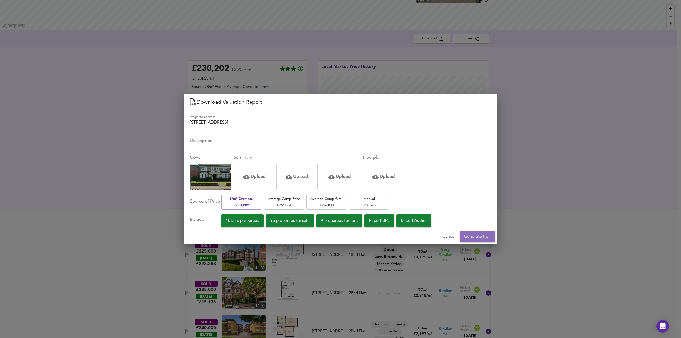
click at [475, 238] on span "Generate PDF" at bounding box center [477, 236] width 27 height 7
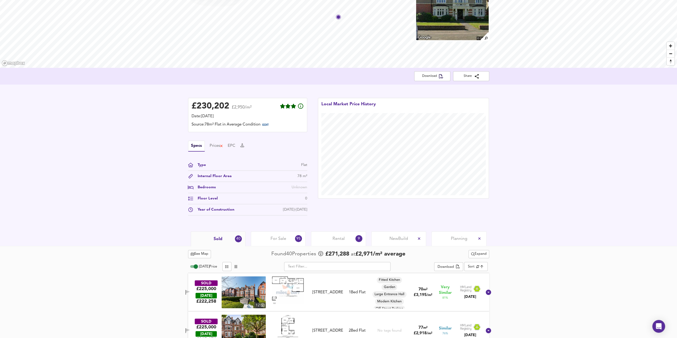
scroll to position [0, 0]
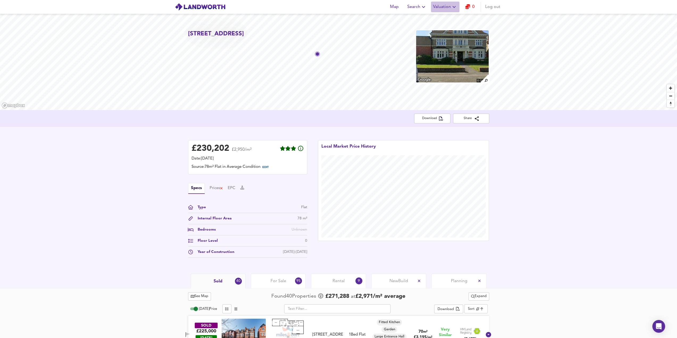
click at [448, 9] on span "Valuation" at bounding box center [445, 6] width 24 height 7
click at [443, 30] on li "Valuation Report History" at bounding box center [445, 29] width 64 height 10
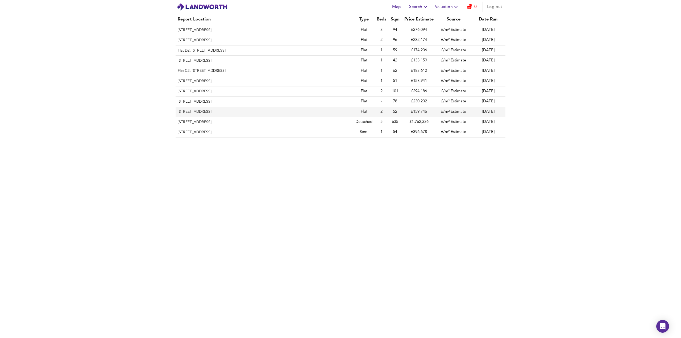
click at [213, 113] on th "[STREET_ADDRESS]" at bounding box center [264, 112] width 178 height 10
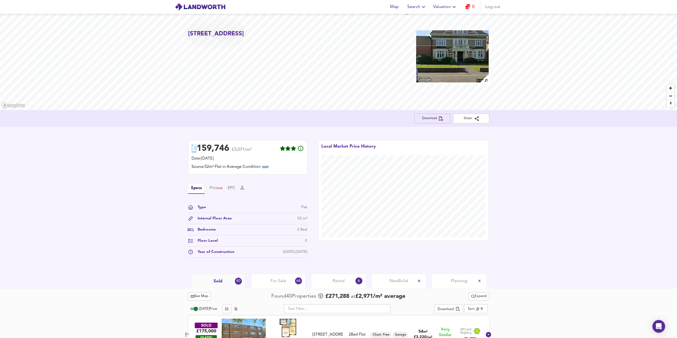
click at [433, 117] on span "Download" at bounding box center [432, 119] width 28 height 6
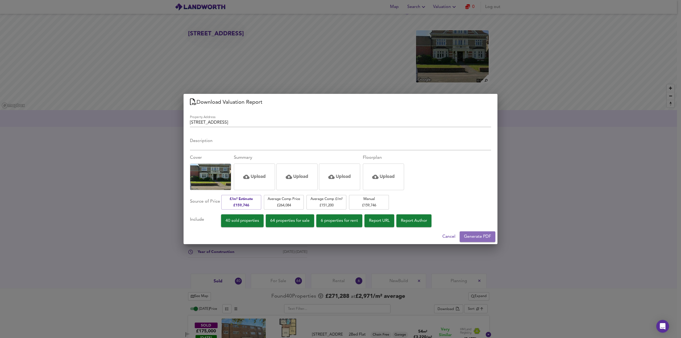
click at [477, 240] on span "Generate PDF" at bounding box center [477, 236] width 27 height 7
